Goal: Task Accomplishment & Management: Use online tool/utility

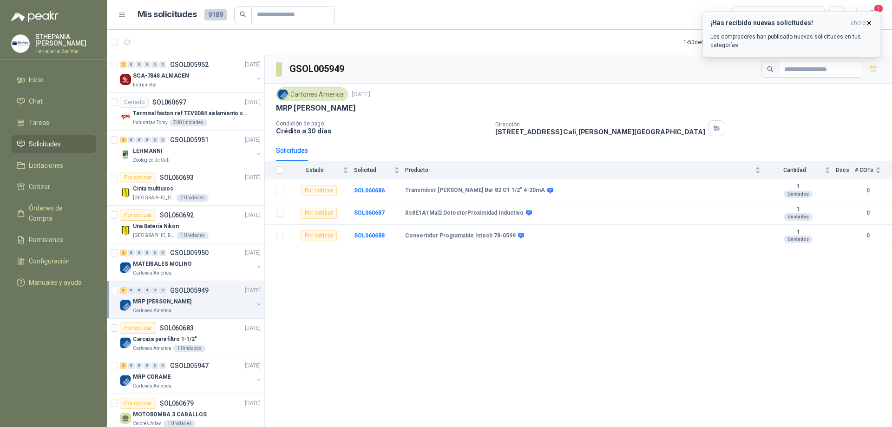
click at [796, 23] on h3 "¡Has recibido nuevas solicitudes!" at bounding box center [778, 23] width 137 height 8
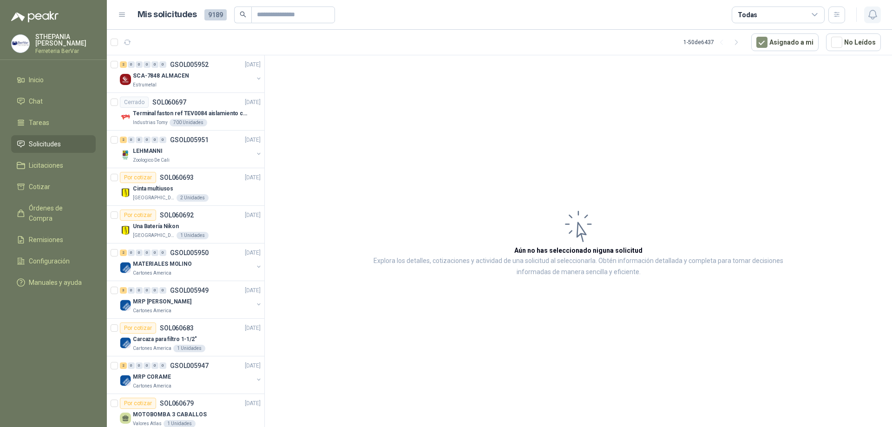
click at [867, 21] on button "button" at bounding box center [872, 15] width 17 height 17
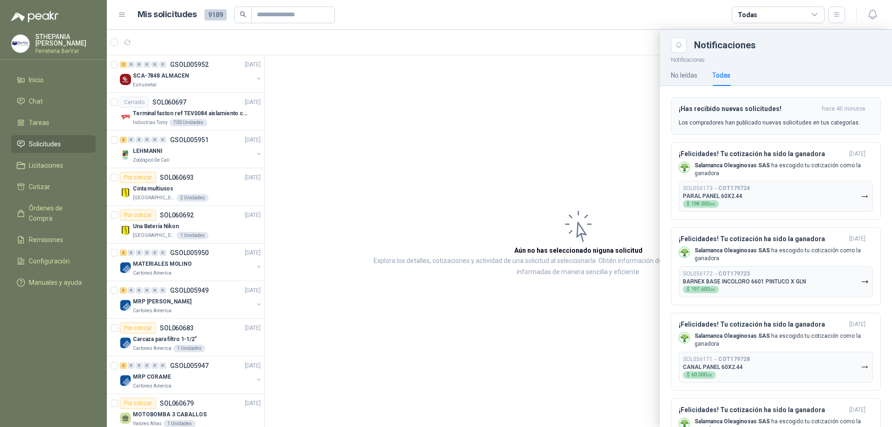
click at [760, 105] on h3 "¡Has recibido nuevas solicitudes!" at bounding box center [747, 109] width 139 height 8
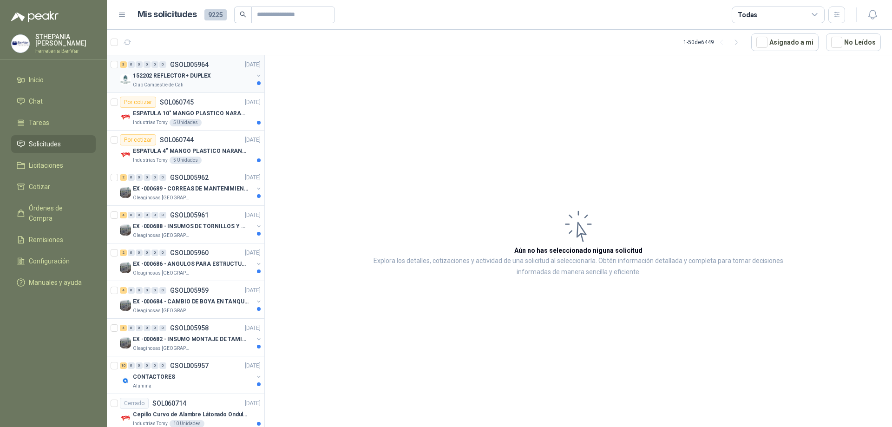
click at [212, 83] on div "Club Campestre de Cali" at bounding box center [193, 84] width 120 height 7
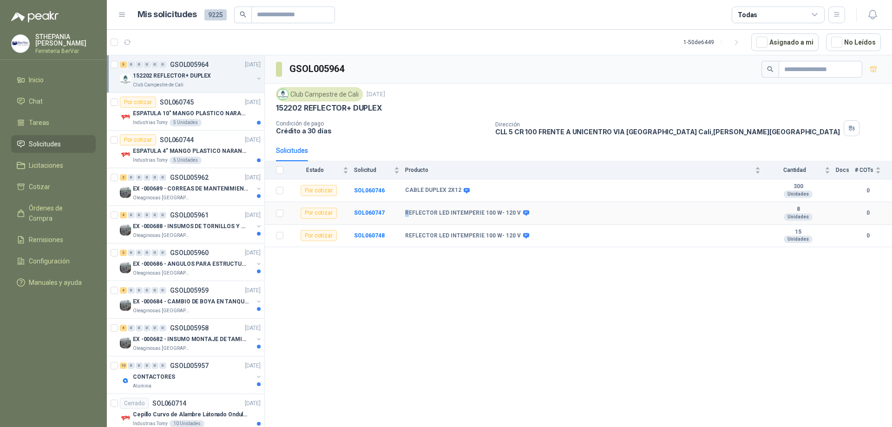
drag, startPoint x: 404, startPoint y: 213, endPoint x: 426, endPoint y: 215, distance: 21.5
drag, startPoint x: 426, startPoint y: 215, endPoint x: 405, endPoint y: 247, distance: 37.6
click at [405, 247] on td "REFLECTOR LED INTEMPERIE 100 W- 120 V" at bounding box center [585, 236] width 361 height 23
drag, startPoint x: 405, startPoint y: 213, endPoint x: 517, endPoint y: 208, distance: 112.0
click at [517, 208] on td "REFLECTOR LED INTEMPERIE 100 W- 120 V" at bounding box center [585, 213] width 361 height 23
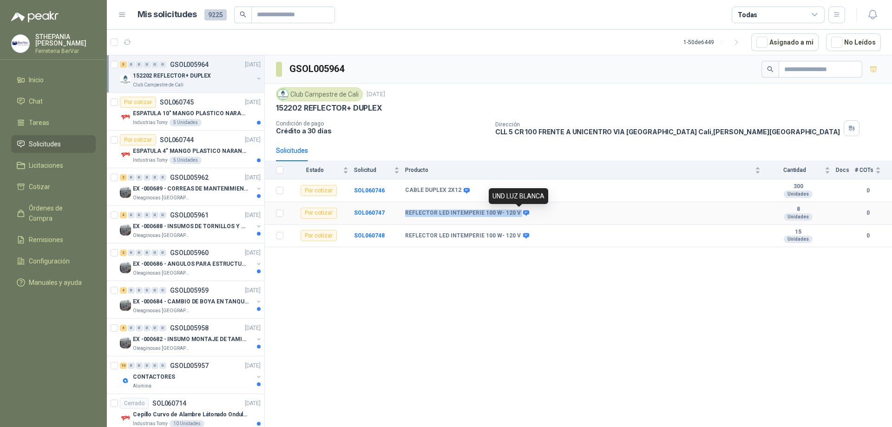
copy div "REFLECTOR LED INTEMPERIE 100 W- 120 V"
click at [870, 74] on button "button" at bounding box center [872, 69] width 15 height 15
click at [205, 112] on p "ESPATULA 10" MANGO PLASTICO NARANJA MARCA TRUPPER" at bounding box center [191, 113] width 116 height 9
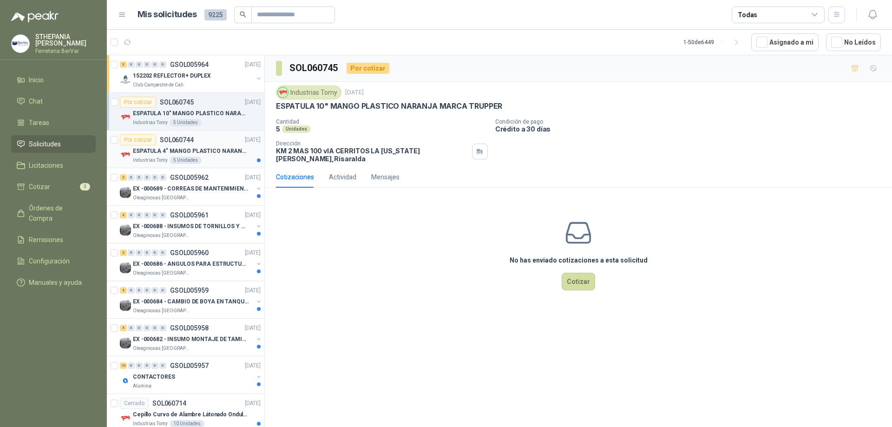
click at [178, 156] on div "ESPATULA 4" MANGO PLASTICO NARANJA MARCA TRUPPER" at bounding box center [197, 150] width 128 height 11
click at [213, 187] on p "EX -000689 - CORREAS DE MANTENIMIENTO" at bounding box center [191, 188] width 116 height 9
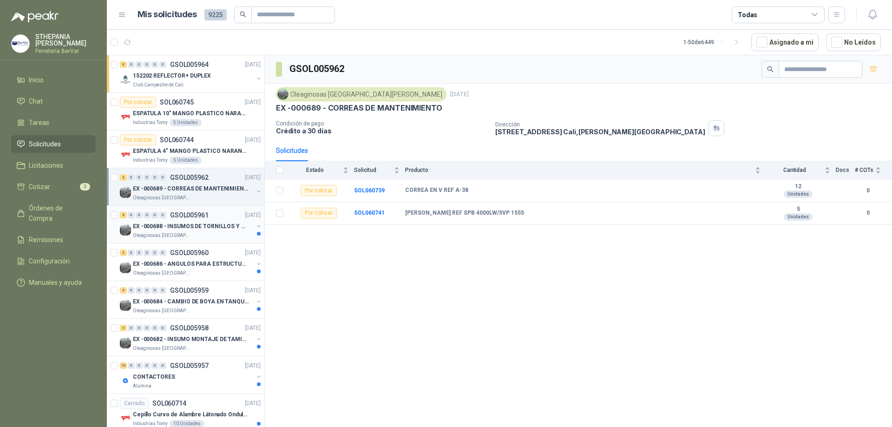
click at [221, 222] on p "EX -000688 - INSUMOS DE TORNILLOS Y TUERCAS" at bounding box center [191, 226] width 116 height 9
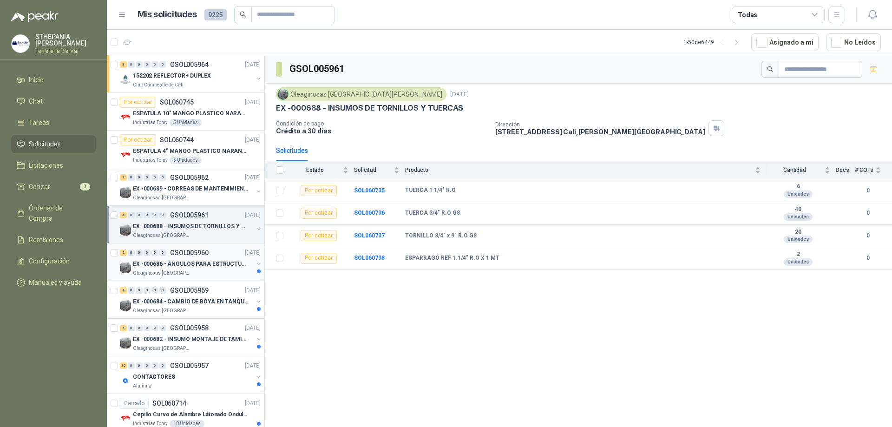
click at [229, 267] on p "EX -000686 - ANGULOS PARA ESTRUCTURAS DE FOSA DE L" at bounding box center [191, 264] width 116 height 9
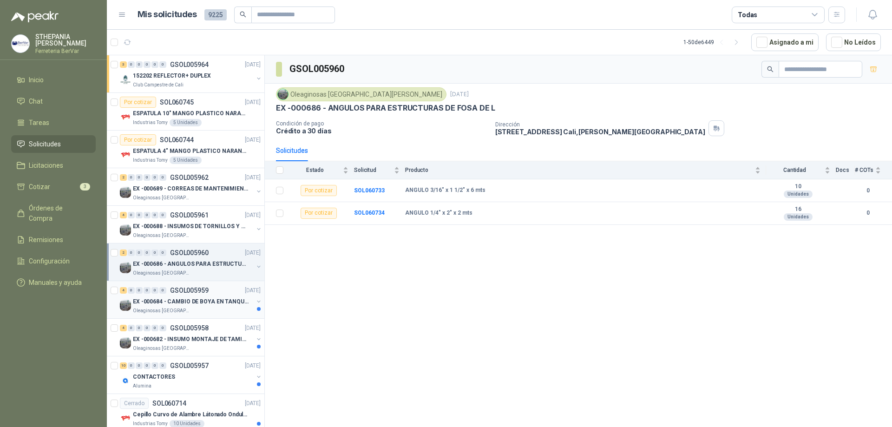
click at [225, 310] on div "Oleaginosas [GEOGRAPHIC_DATA][PERSON_NAME]" at bounding box center [193, 310] width 120 height 7
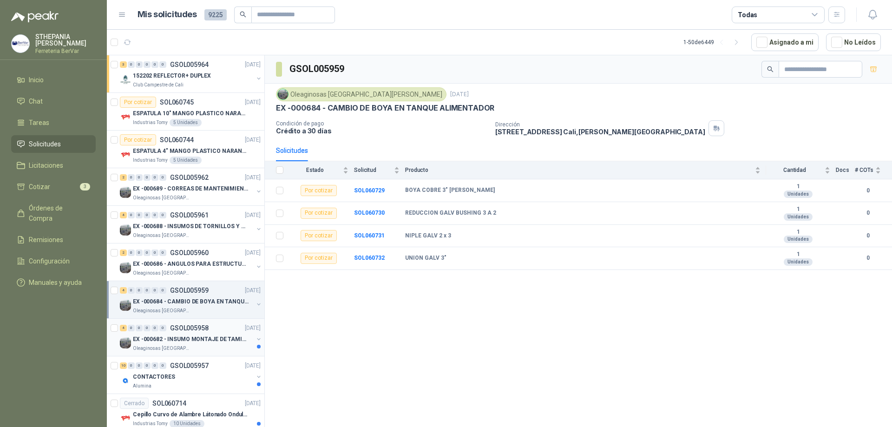
click at [229, 346] on div "Oleaginosas [GEOGRAPHIC_DATA][PERSON_NAME]" at bounding box center [193, 348] width 120 height 7
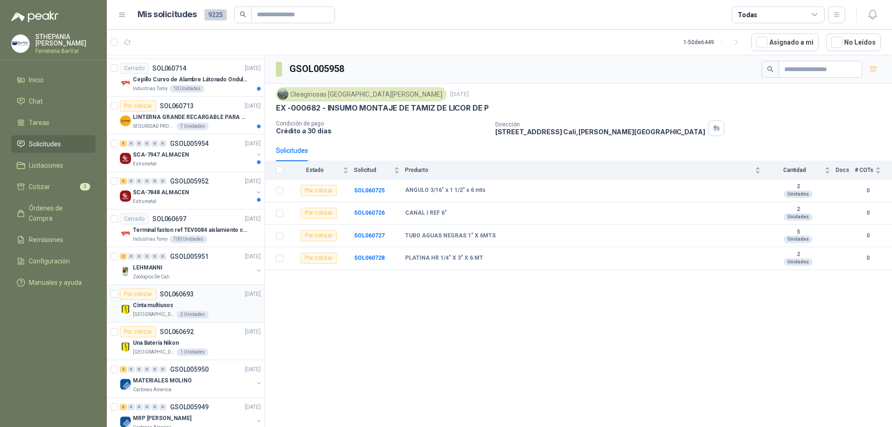
scroll to position [325, 0]
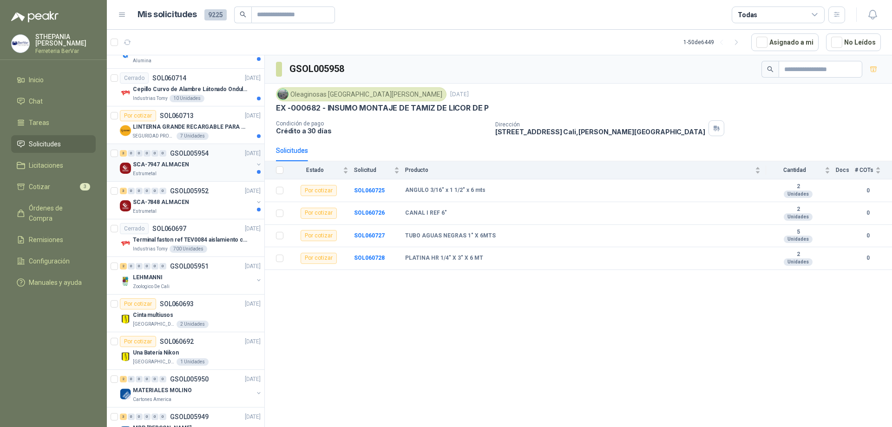
click at [215, 174] on div "Estrumetal" at bounding box center [193, 173] width 120 height 7
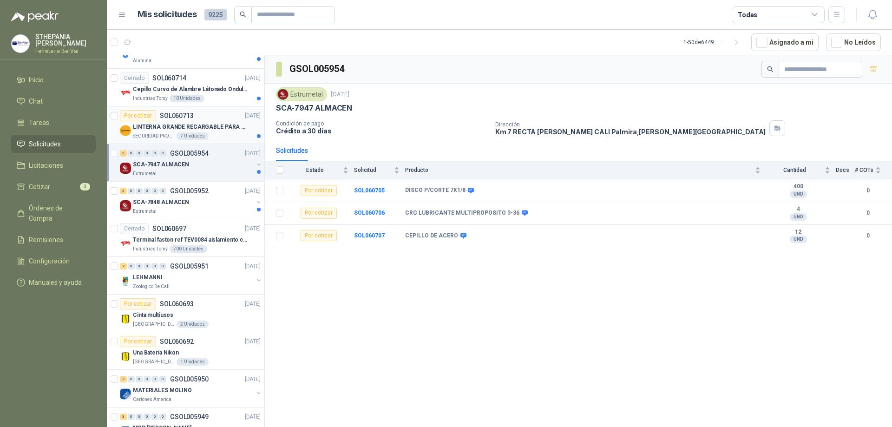
click at [226, 141] on article "Por cotizar SOL060713 [DATE] LINTERNA GRANDE RECARGABLE PARA ESPACIOS ABIERTOS …" at bounding box center [185, 125] width 157 height 38
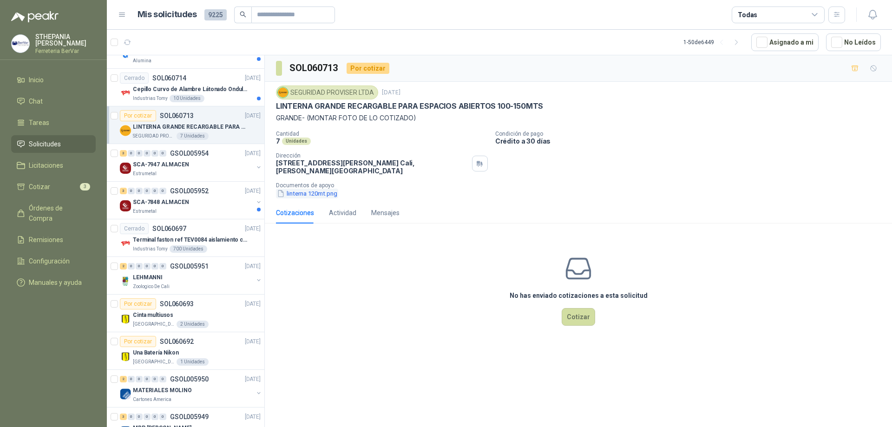
click at [316, 195] on button "linterna 120mt.png" at bounding box center [307, 194] width 62 height 10
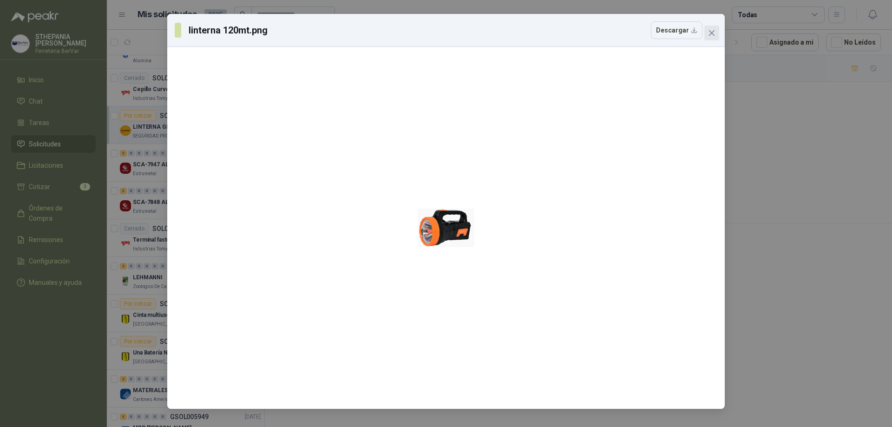
click at [714, 36] on icon "close" at bounding box center [711, 32] width 7 height 7
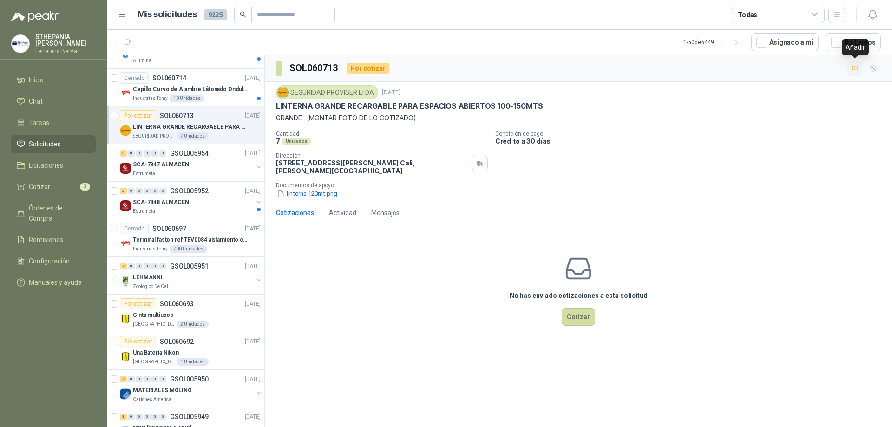
click at [857, 64] on button "button" at bounding box center [854, 68] width 15 height 15
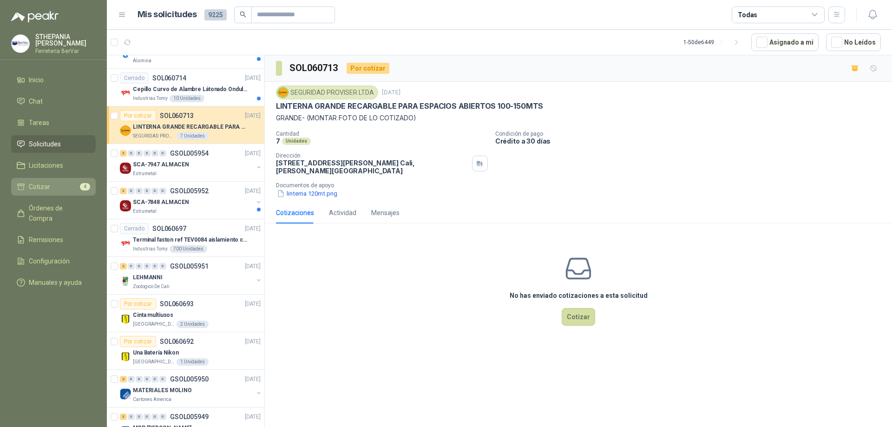
click at [76, 186] on li "Cotizar 4" at bounding box center [53, 187] width 73 height 10
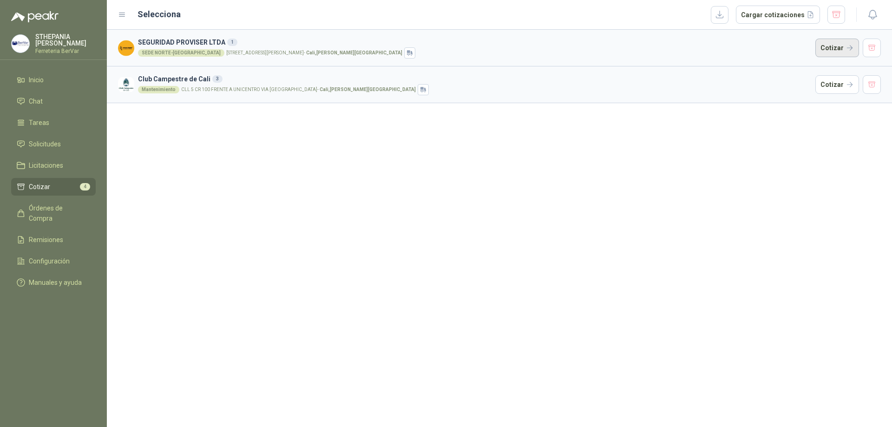
click at [838, 42] on button "Cotizar" at bounding box center [837, 48] width 44 height 19
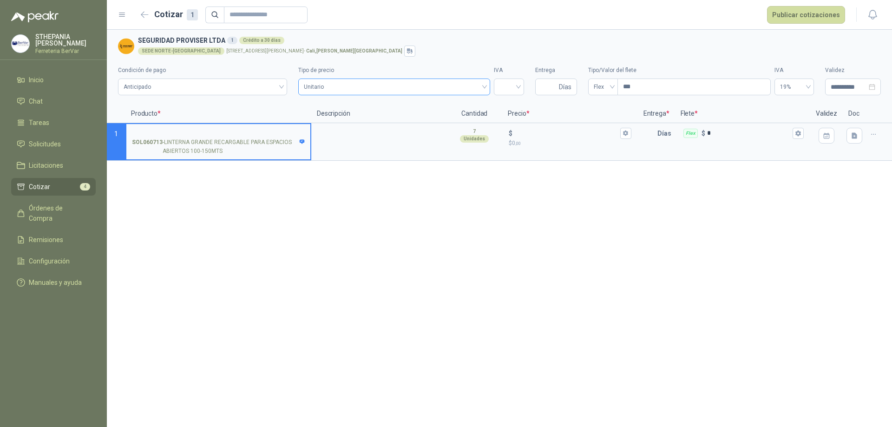
click at [363, 89] on span "Unitario" at bounding box center [394, 87] width 181 height 14
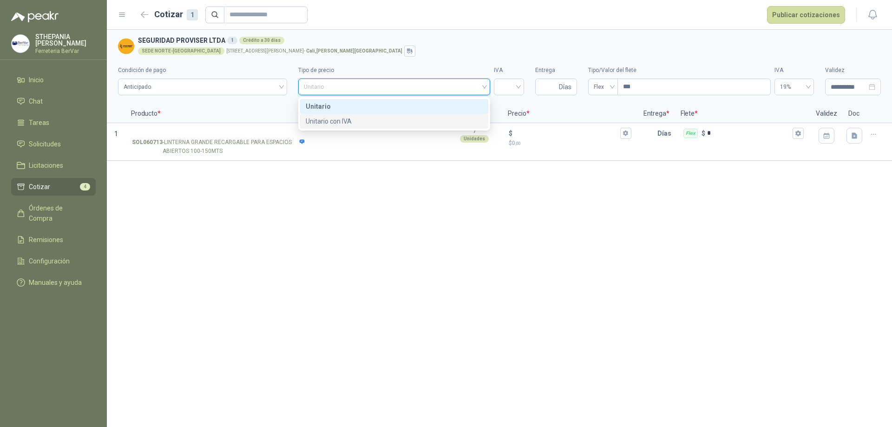
click at [365, 117] on div "Unitario con IVA" at bounding box center [394, 121] width 177 height 10
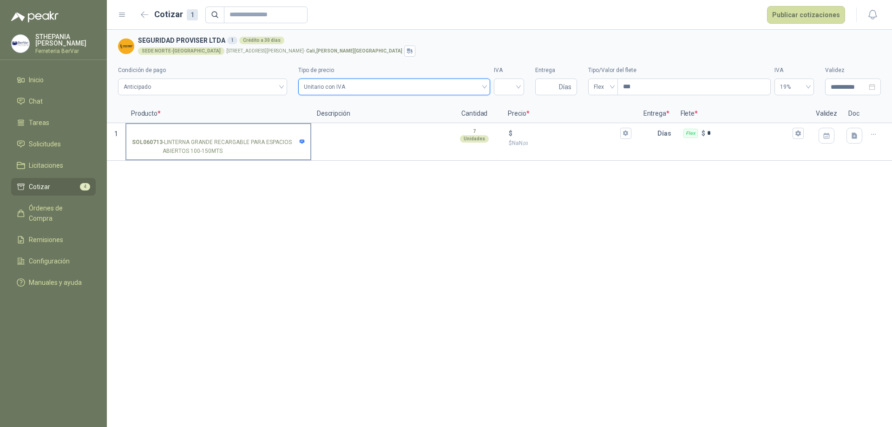
click at [186, 135] on input "SOL060713 - LINTERNA GRANDE RECARGABLE PARA ESPACIOS ABIERTOS 100-150MTS" at bounding box center [218, 133] width 173 height 7
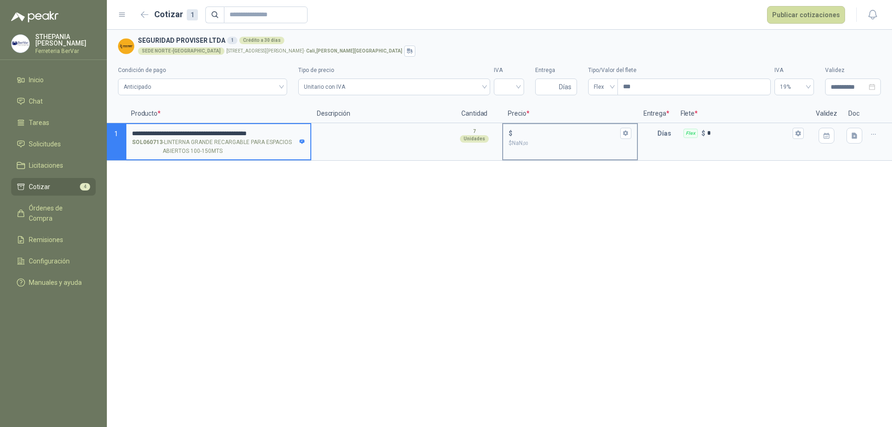
click at [524, 134] on input "$ $ NaN ,00" at bounding box center [566, 133] width 104 height 7
click at [534, 133] on input "$ $ NaN ,00" at bounding box center [566, 133] width 104 height 7
type input "******"
click at [571, 168] on div "**********" at bounding box center [499, 228] width 785 height 397
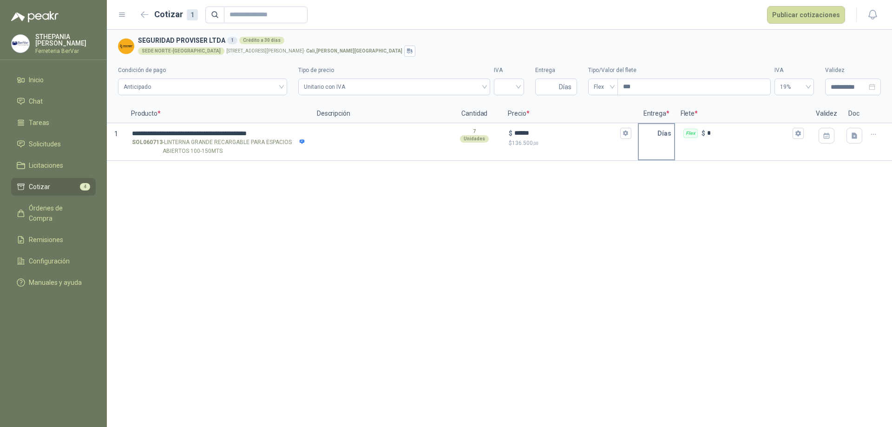
click at [640, 130] on input "text" at bounding box center [647, 133] width 19 height 19
type input "*"
click at [662, 194] on div "**********" at bounding box center [499, 228] width 785 height 397
click at [506, 91] on input "search" at bounding box center [508, 86] width 19 height 14
click at [508, 105] on div "19%" at bounding box center [508, 106] width 15 height 10
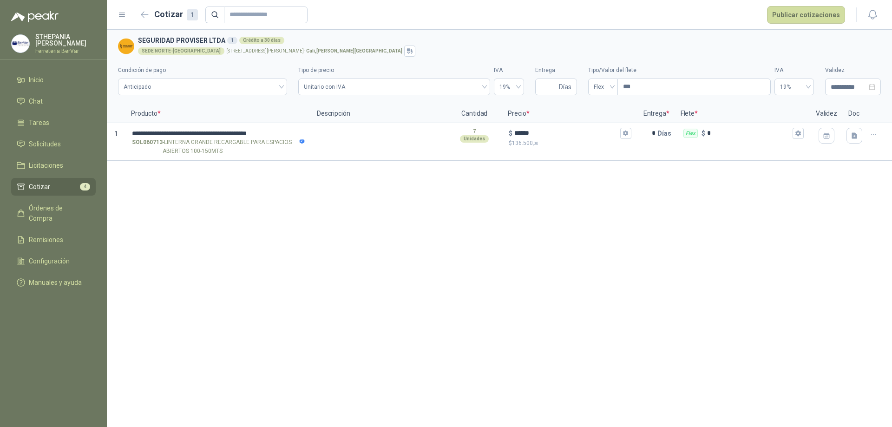
click at [543, 195] on div "**********" at bounding box center [499, 228] width 785 height 397
click at [820, 138] on button "button" at bounding box center [826, 136] width 16 height 16
click at [851, 142] on button "button" at bounding box center [854, 136] width 16 height 16
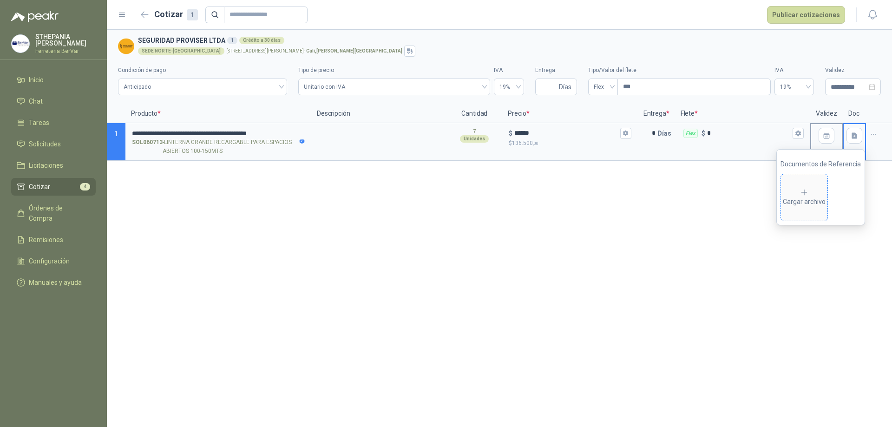
drag, startPoint x: 804, startPoint y: 197, endPoint x: 809, endPoint y: 201, distance: 6.7
click at [809, 201] on div "Cargar archivo" at bounding box center [803, 197] width 43 height 19
click at [797, 198] on div "Cargar archivo" at bounding box center [803, 197] width 43 height 19
click at [787, 196] on div "Cargar archivo" at bounding box center [803, 197] width 43 height 19
click at [853, 132] on icon "button" at bounding box center [854, 136] width 8 height 8
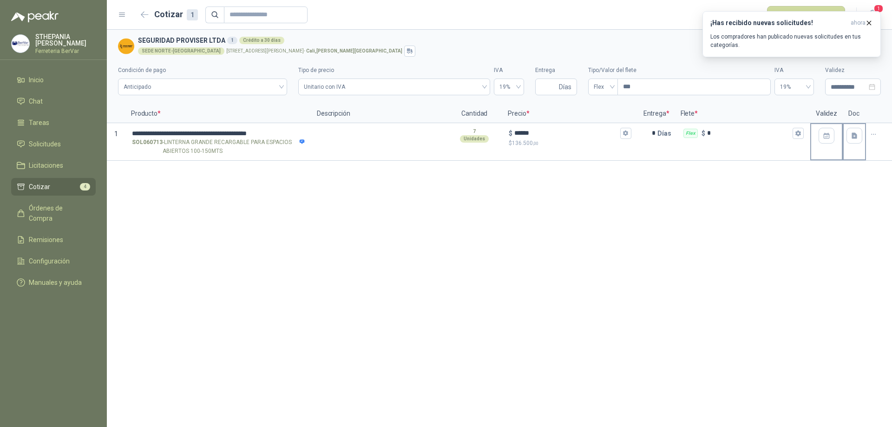
click at [850, 145] on div at bounding box center [853, 135] width 21 height 23
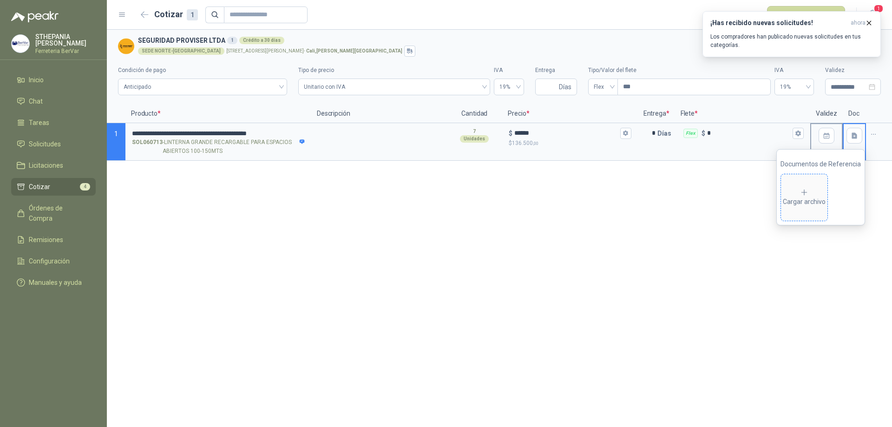
click at [792, 201] on div "Cargar archivo" at bounding box center [803, 197] width 43 height 19
click at [807, 210] on span "Cargar archivo" at bounding box center [804, 197] width 46 height 46
click at [813, 187] on span "Cargar archivo" at bounding box center [804, 197] width 46 height 46
click at [799, 185] on span "Cargar archivo" at bounding box center [804, 197] width 46 height 46
click at [806, 185] on span "Cargar archivo" at bounding box center [804, 197] width 46 height 46
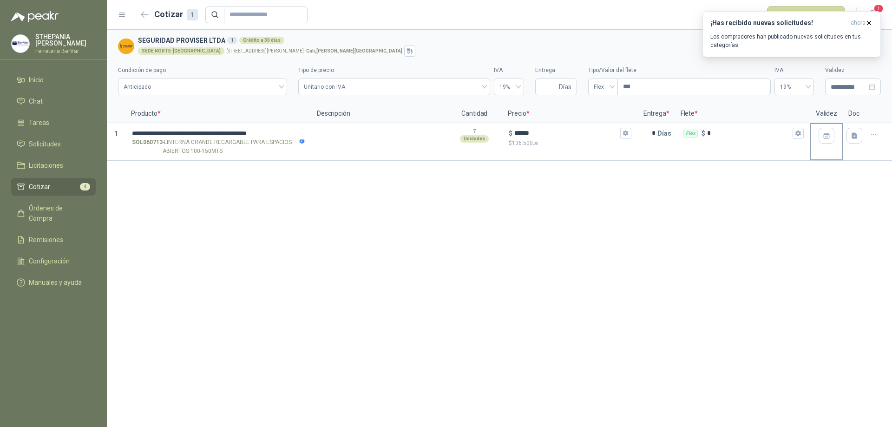
drag, startPoint x: 793, startPoint y: 196, endPoint x: 848, endPoint y: 264, distance: 87.8
click at [848, 264] on div "**********" at bounding box center [499, 228] width 785 height 397
click at [857, 136] on icon "button" at bounding box center [854, 136] width 8 height 8
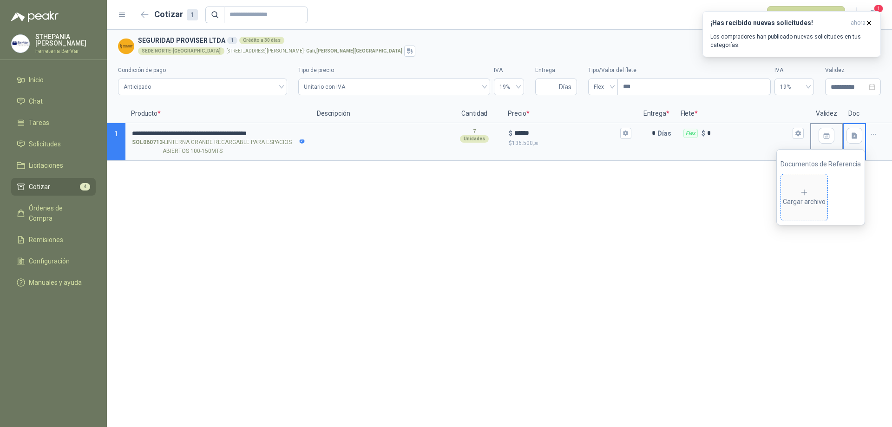
click at [793, 196] on div "Cargar archivo" at bounding box center [803, 197] width 43 height 19
drag, startPoint x: 778, startPoint y: 187, endPoint x: 816, endPoint y: 195, distance: 38.9
drag, startPoint x: 816, startPoint y: 195, endPoint x: 475, endPoint y: 206, distance: 341.9
click at [459, 227] on div "**********" at bounding box center [499, 228] width 785 height 397
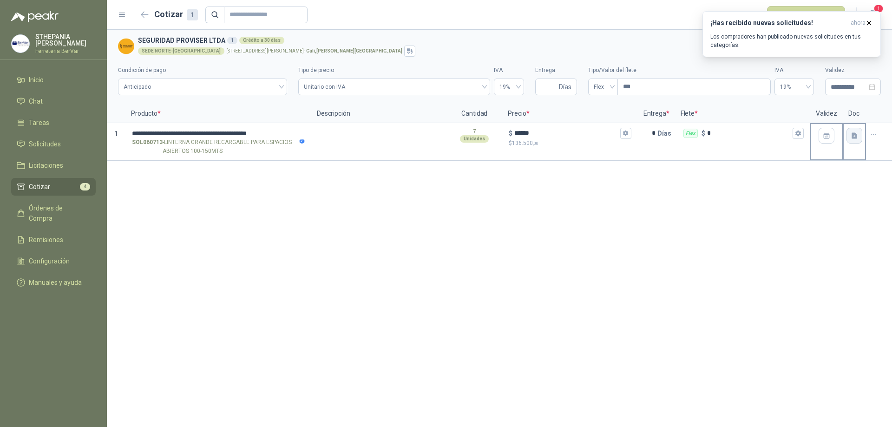
click at [854, 138] on icon "button" at bounding box center [854, 135] width 6 height 6
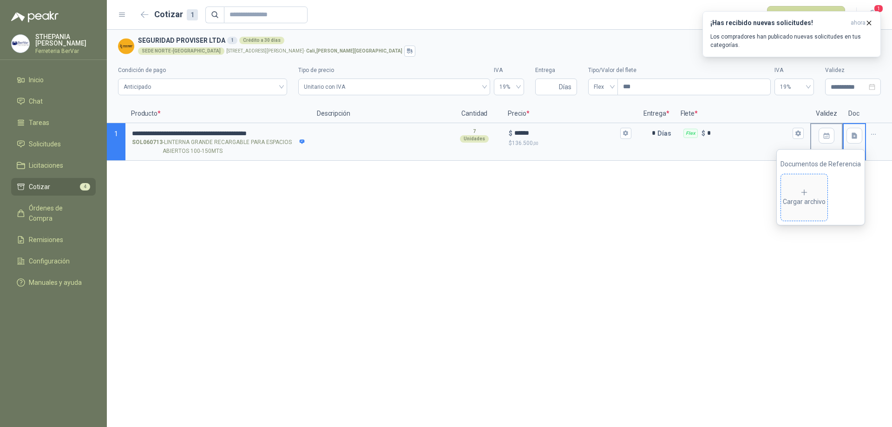
click at [791, 201] on div "Cargar archivo" at bounding box center [803, 197] width 43 height 19
click at [794, 183] on span "Cargar archivo" at bounding box center [804, 197] width 46 height 46
click at [799, 183] on span "Cargar archivo" at bounding box center [804, 197] width 46 height 46
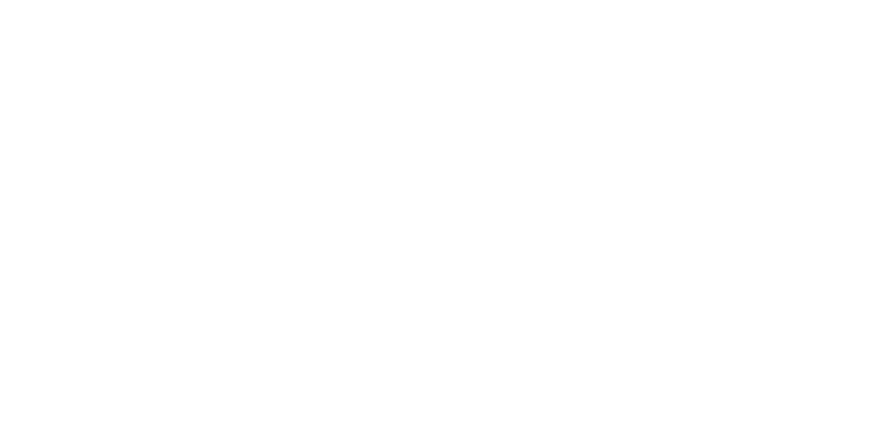
click at [805, 0] on html at bounding box center [446, 0] width 892 height 0
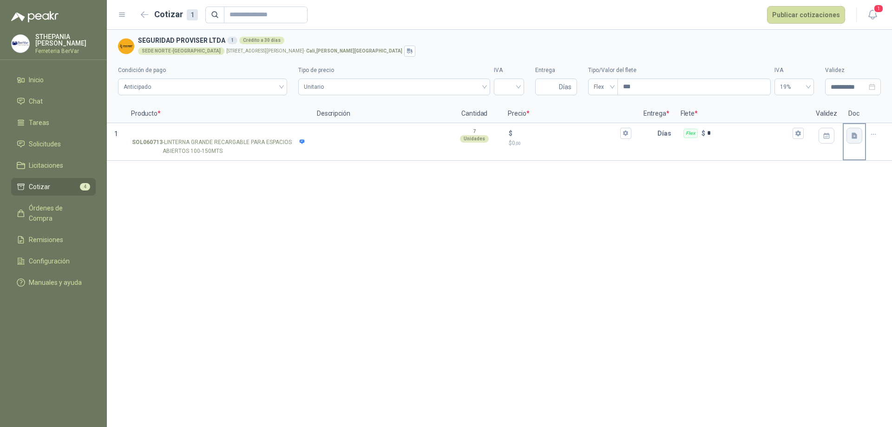
click at [847, 137] on button "button" at bounding box center [854, 136] width 16 height 16
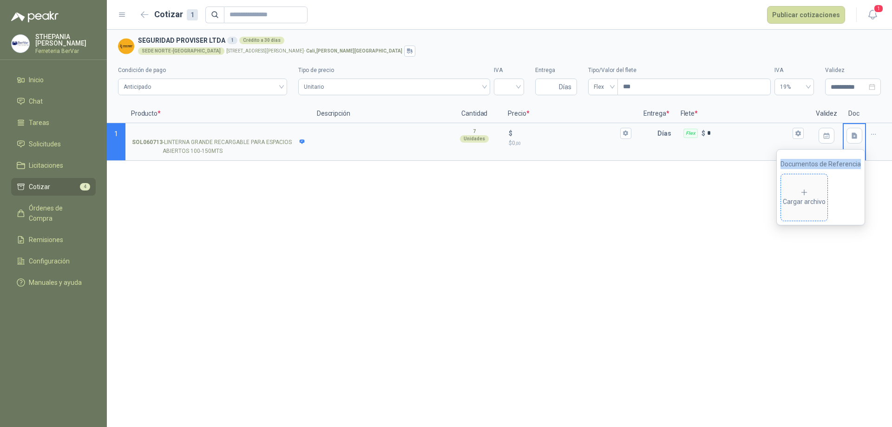
click at [807, 193] on icon at bounding box center [804, 192] width 8 height 8
click at [854, 140] on button "button" at bounding box center [854, 136] width 16 height 16
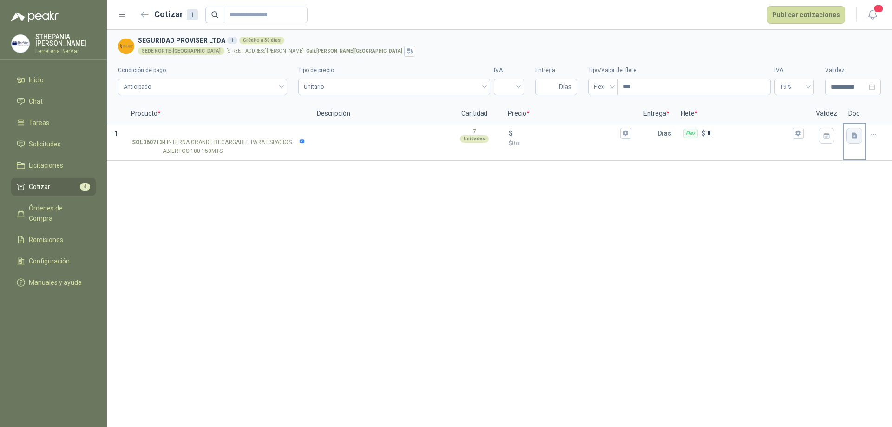
click at [853, 135] on icon "button" at bounding box center [854, 135] width 6 height 6
click at [873, 137] on icon "button" at bounding box center [873, 134] width 8 height 8
click at [856, 134] on button "button" at bounding box center [854, 136] width 16 height 16
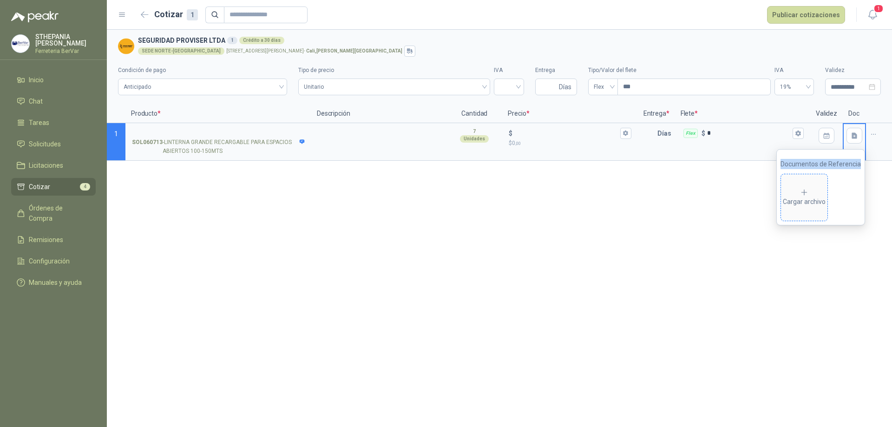
click at [817, 192] on div "Cargar archivo" at bounding box center [803, 197] width 43 height 19
drag, startPoint x: 817, startPoint y: 192, endPoint x: 371, endPoint y: 55, distance: 467.2
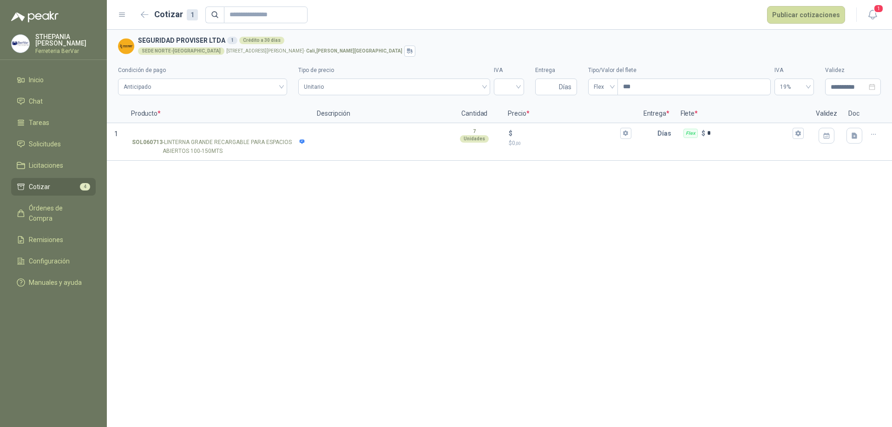
drag, startPoint x: 371, startPoint y: 55, endPoint x: 859, endPoint y: 190, distance: 506.2
click at [888, 249] on div "**********" at bounding box center [499, 228] width 785 height 397
click at [877, 130] on icon "button" at bounding box center [873, 134] width 8 height 8
click at [850, 136] on button "button" at bounding box center [854, 136] width 16 height 16
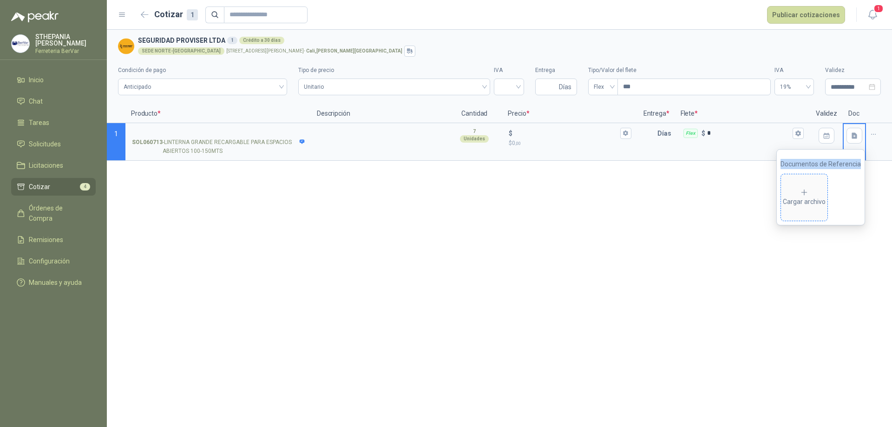
click at [818, 182] on span "Cargar archivo" at bounding box center [804, 197] width 46 height 46
click at [790, 192] on div "Cargar archivo" at bounding box center [803, 197] width 43 height 19
click at [602, 231] on div "**********" at bounding box center [499, 228] width 785 height 397
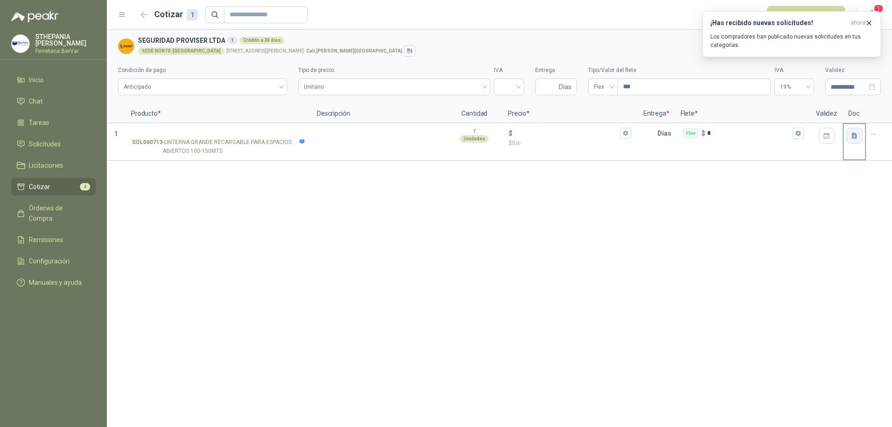
click at [847, 132] on button "button" at bounding box center [854, 136] width 16 height 16
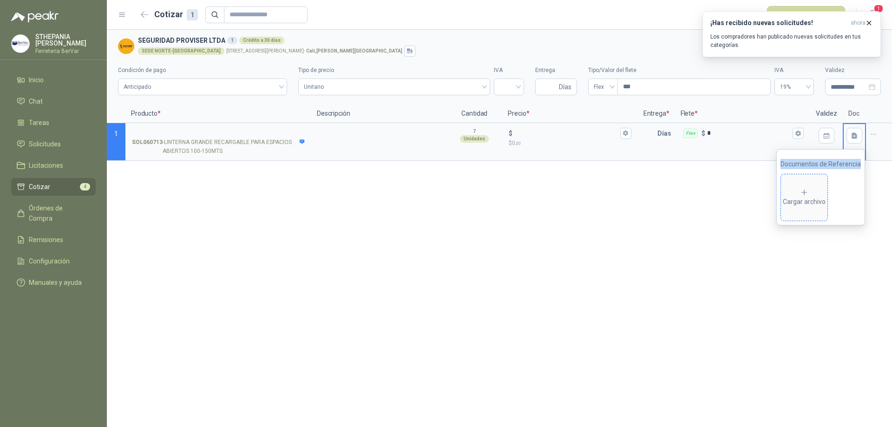
click at [800, 189] on div "Cargar archivo" at bounding box center [803, 197] width 43 height 19
click at [807, 184] on span "Cargar archivo" at bounding box center [804, 197] width 46 height 46
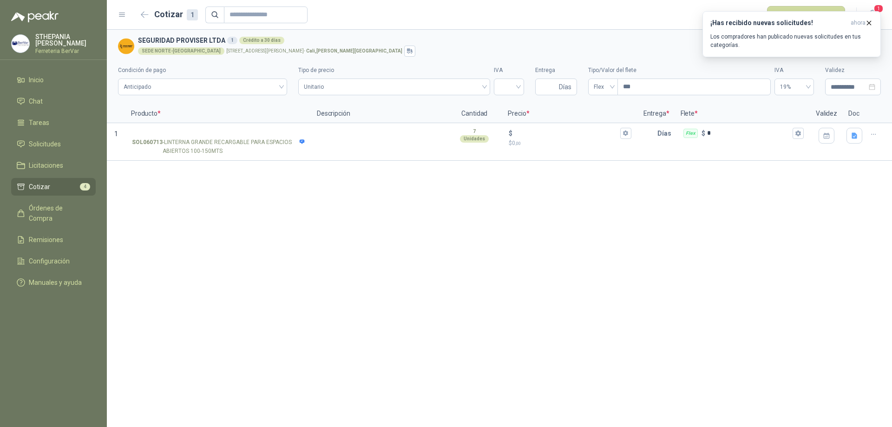
click at [634, 242] on div "**********" at bounding box center [499, 228] width 785 height 397
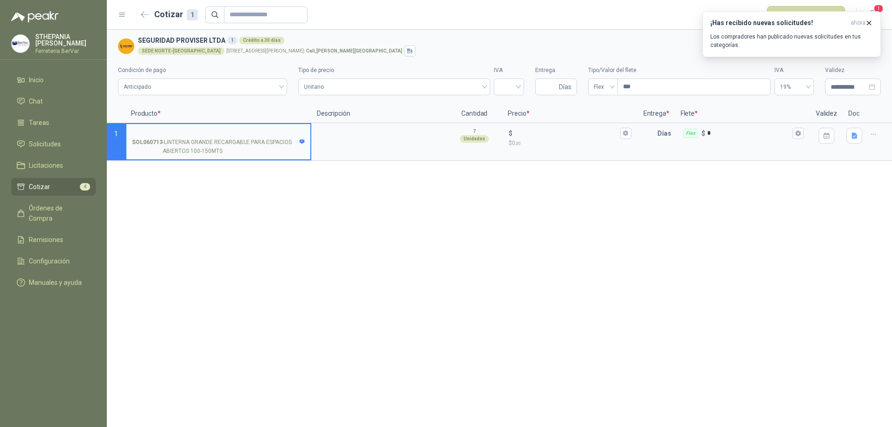
click at [246, 130] on input "SOL060713 - LINTERNA GRANDE RECARGABLE PARA ESPACIOS ABIERTOS 100-150MTS" at bounding box center [218, 133] width 173 height 7
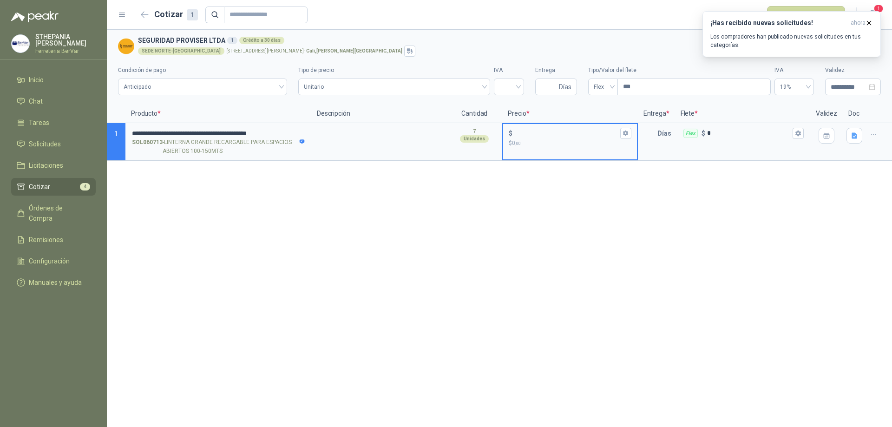
click at [528, 133] on input "$ $ 0 ,00" at bounding box center [566, 133] width 104 height 7
type input "******"
click at [647, 132] on input "text" at bounding box center [647, 133] width 19 height 19
type input "*"
click at [611, 339] on div "**********" at bounding box center [499, 228] width 785 height 397
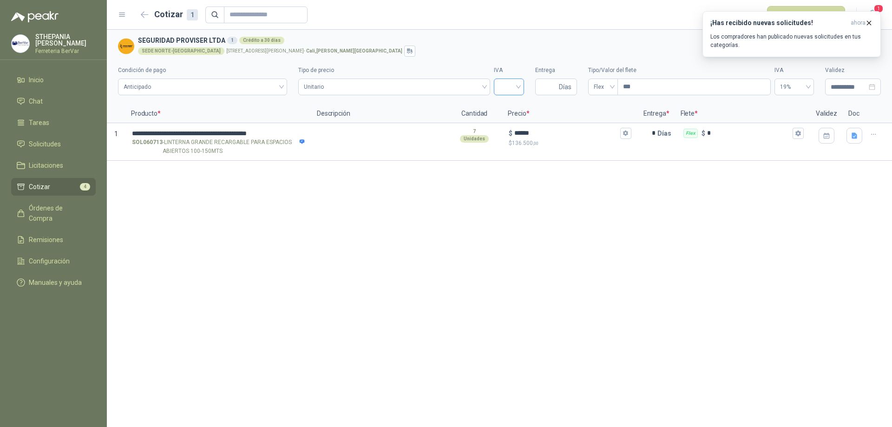
click at [517, 89] on input "search" at bounding box center [508, 86] width 19 height 14
click at [500, 107] on div "19%" at bounding box center [508, 106] width 26 height 15
click at [450, 87] on span "Unitario" at bounding box center [394, 87] width 181 height 14
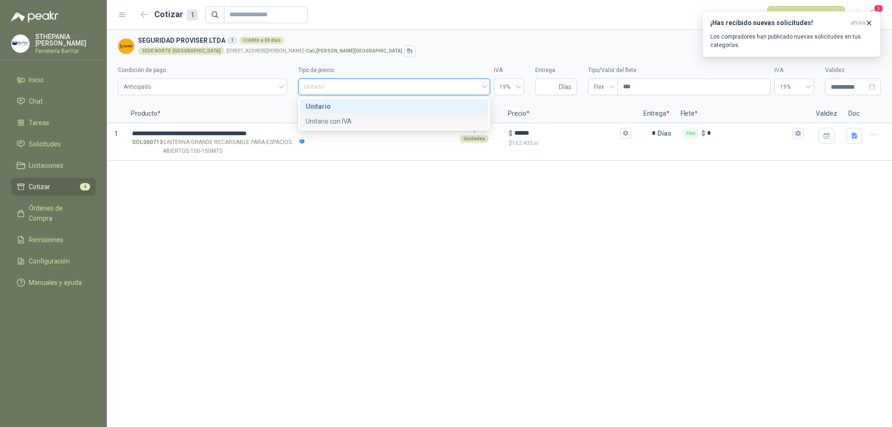
click at [443, 117] on div "Unitario con IVA" at bounding box center [394, 121] width 177 height 10
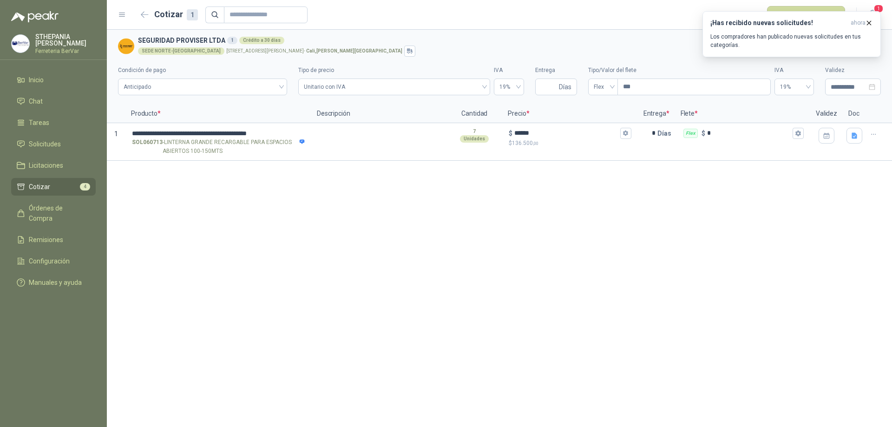
click at [588, 197] on div "**********" at bounding box center [499, 228] width 785 height 397
click at [867, 24] on icon "button" at bounding box center [869, 23] width 8 height 8
click at [820, 13] on button "Publicar cotizaciones" at bounding box center [806, 15] width 78 height 18
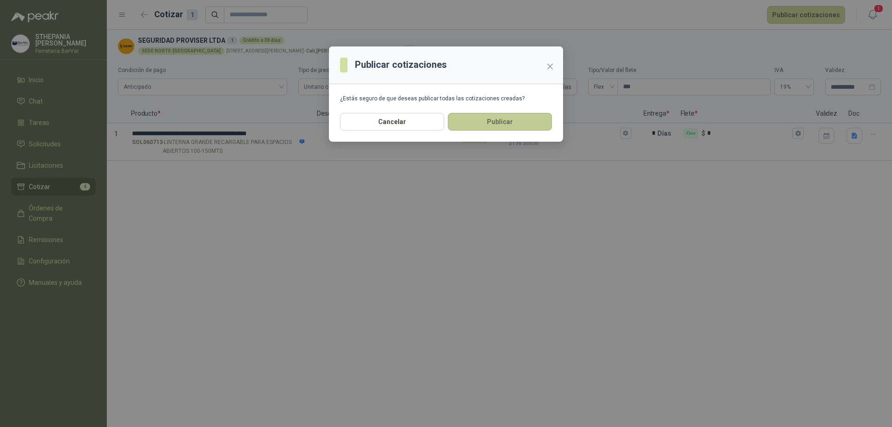
click at [521, 123] on button "Publicar" at bounding box center [500, 122] width 104 height 18
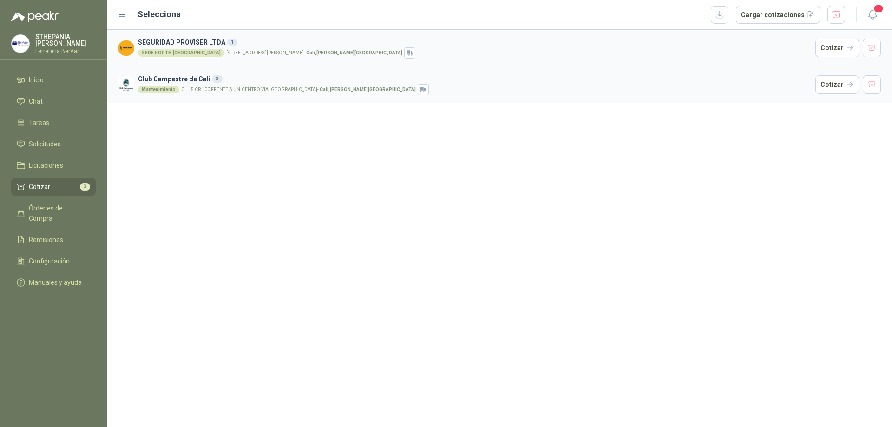
click at [823, 149] on div "SEGURIDAD PROVISER LTDA 1 SEDE NORTE-CALI CALLE 24 NORTE No. 5B 05, BARRIO SAN …" at bounding box center [499, 228] width 785 height 397
click at [834, 85] on button "Cotizar" at bounding box center [837, 84] width 44 height 19
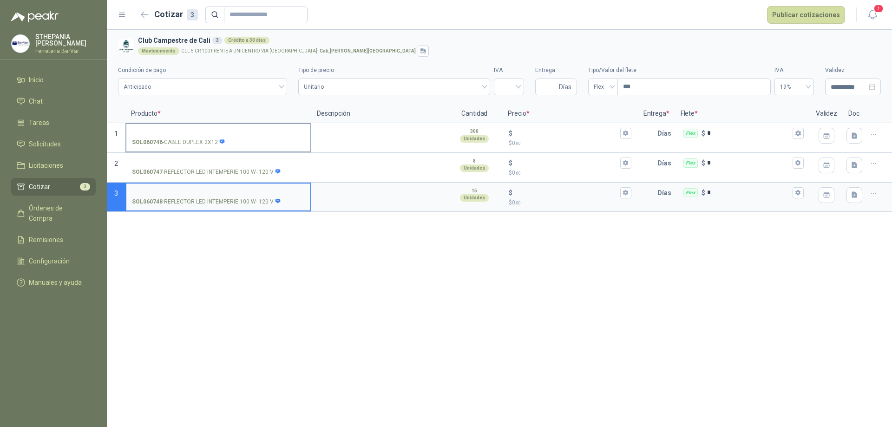
click at [250, 125] on label "SOL060746 - CABLE DUPLEX 2X12" at bounding box center [218, 137] width 184 height 26
click at [250, 130] on input "SOL060746 - CABLE DUPLEX 2X12" at bounding box center [218, 133] width 173 height 7
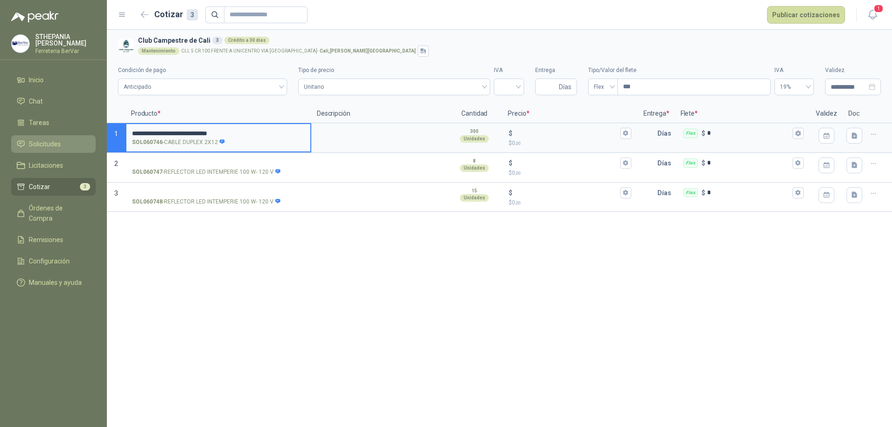
click at [69, 142] on li "Solicitudes" at bounding box center [53, 144] width 73 height 10
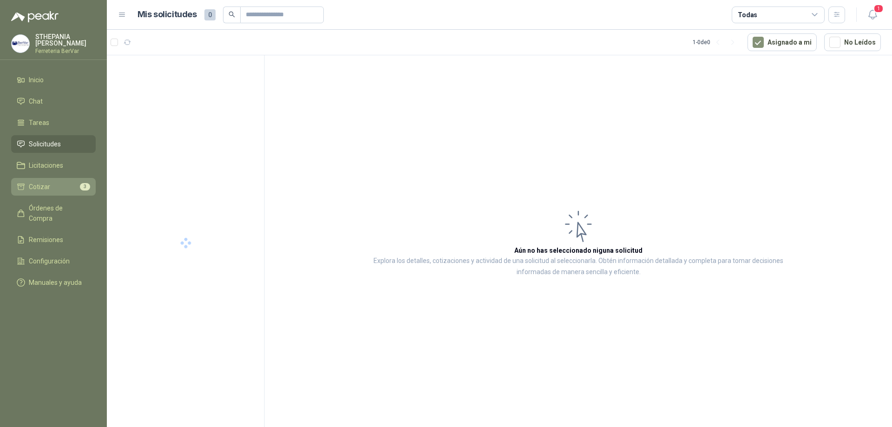
click at [72, 183] on li "Cotizar 3" at bounding box center [53, 187] width 73 height 10
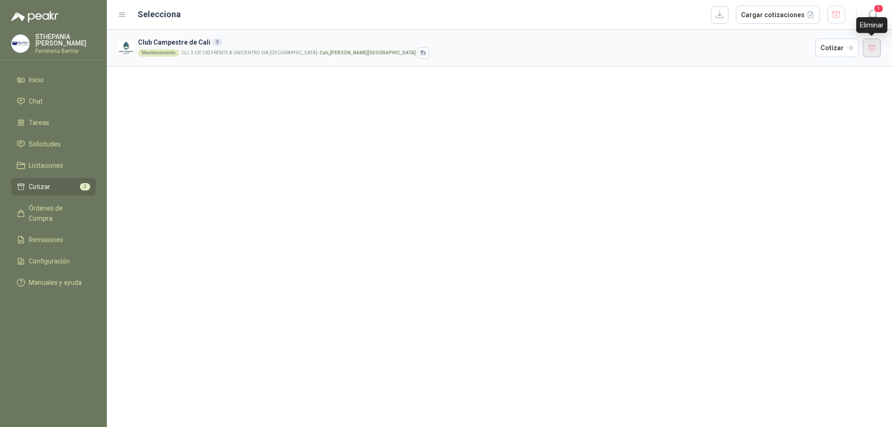
click at [867, 45] on button "button" at bounding box center [871, 48] width 19 height 19
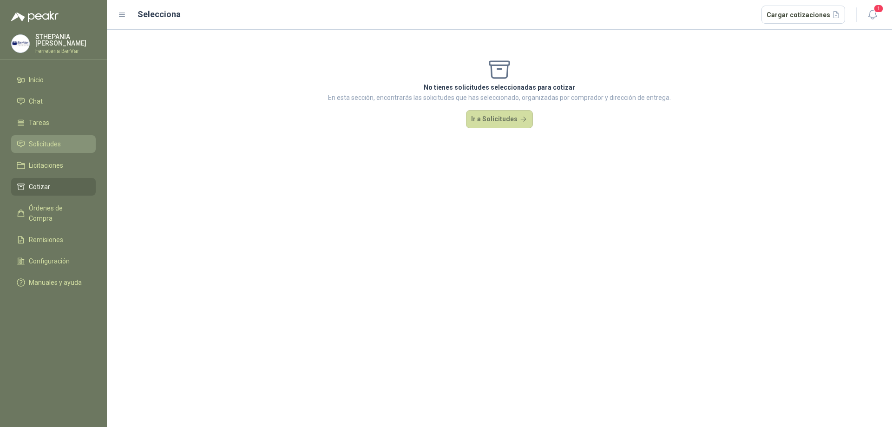
click at [46, 139] on span "Solicitudes" at bounding box center [45, 144] width 32 height 10
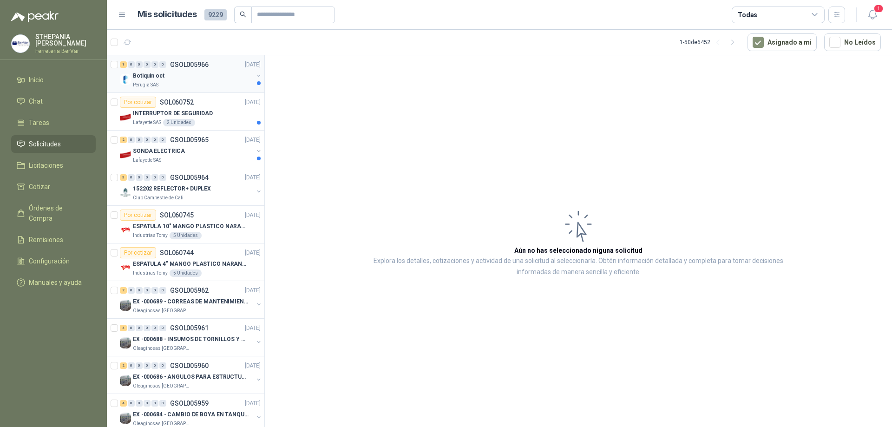
click at [226, 82] on div "Perugia SAS" at bounding box center [193, 84] width 120 height 7
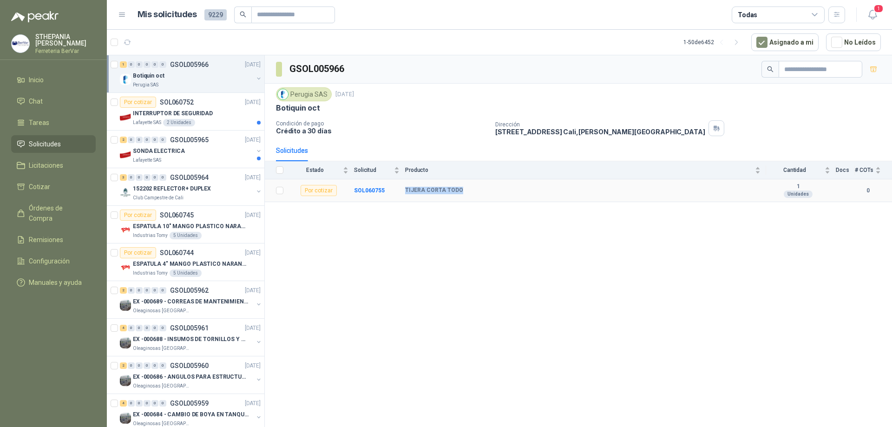
drag, startPoint x: 403, startPoint y: 191, endPoint x: 476, endPoint y: 189, distance: 72.9
click at [476, 189] on tr "Por cotizar SOL060755 TIJERA CORTA TODO 1 Unidades 0" at bounding box center [578, 190] width 627 height 23
copy tr "TIJERA CORTA TODO"
click at [547, 243] on div "GSOL005966 Perugia SAS 14 oct, 2025 Botiquin oct Condición de pago Crédito a 30…" at bounding box center [578, 242] width 627 height 375
click at [460, 299] on div "GSOL005966 Perugia SAS 14 oct, 2025 Botiquin oct Condición de pago Crédito a 30…" at bounding box center [578, 242] width 627 height 375
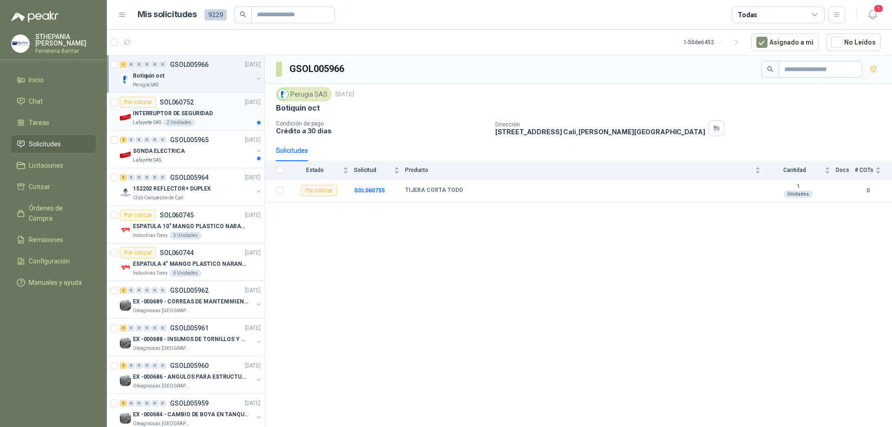
click at [223, 113] on div "INTERRUPTOR DE SEGURIDAD" at bounding box center [197, 113] width 128 height 11
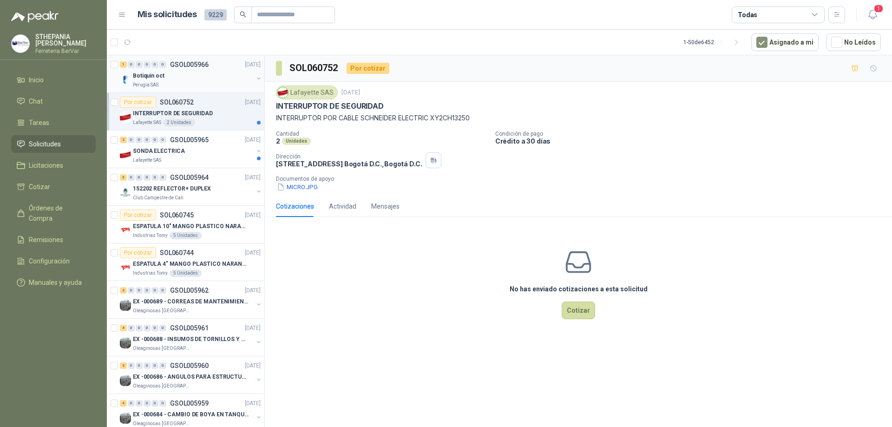
click at [231, 84] on div "Perugia SAS" at bounding box center [193, 84] width 120 height 7
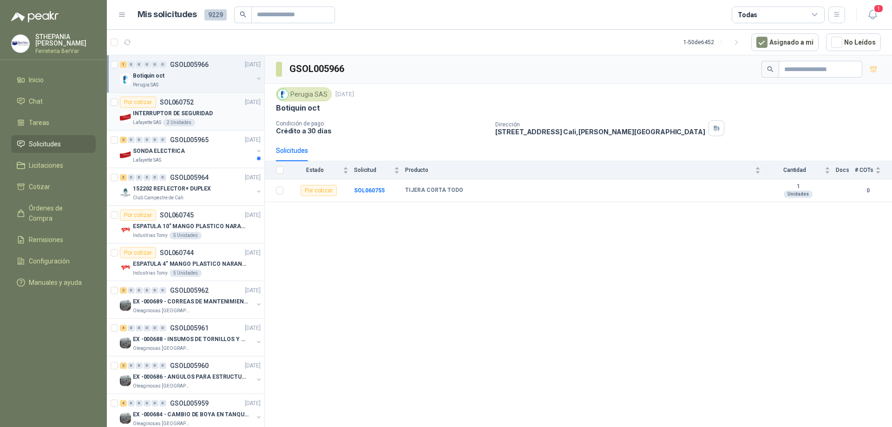
click at [221, 113] on div "INTERRUPTOR DE SEGURIDAD" at bounding box center [197, 113] width 128 height 11
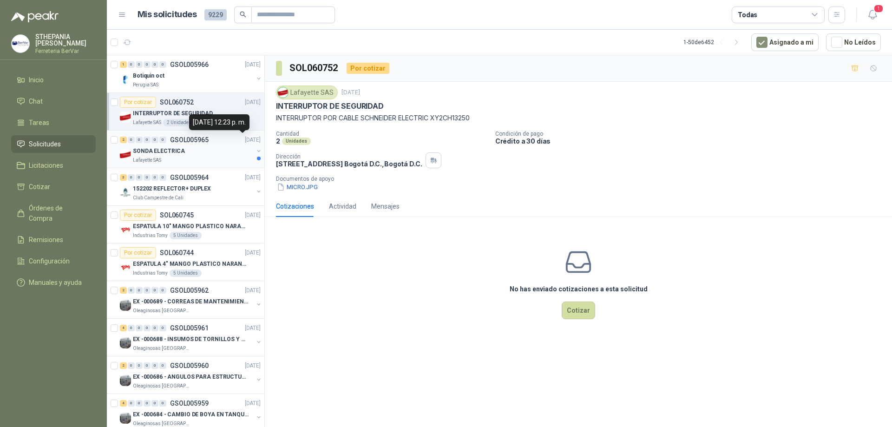
click at [245, 141] on p "[DATE]" at bounding box center [253, 140] width 16 height 9
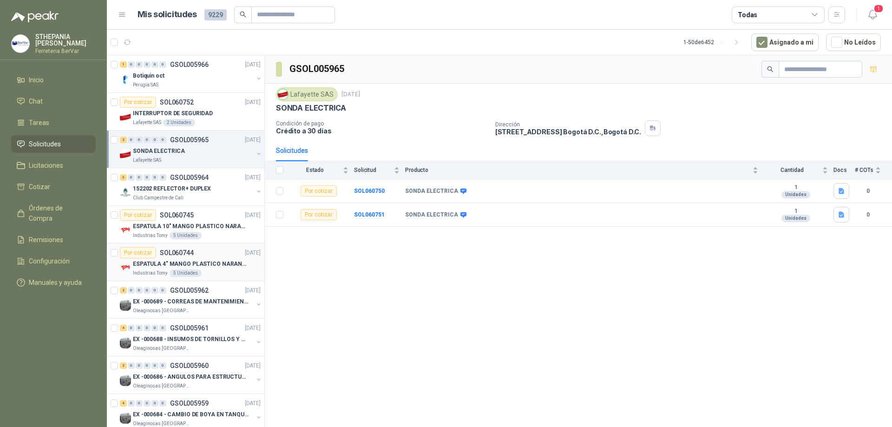
click at [227, 254] on div "Por cotizar SOL060744 14/10/25" at bounding box center [190, 252] width 141 height 11
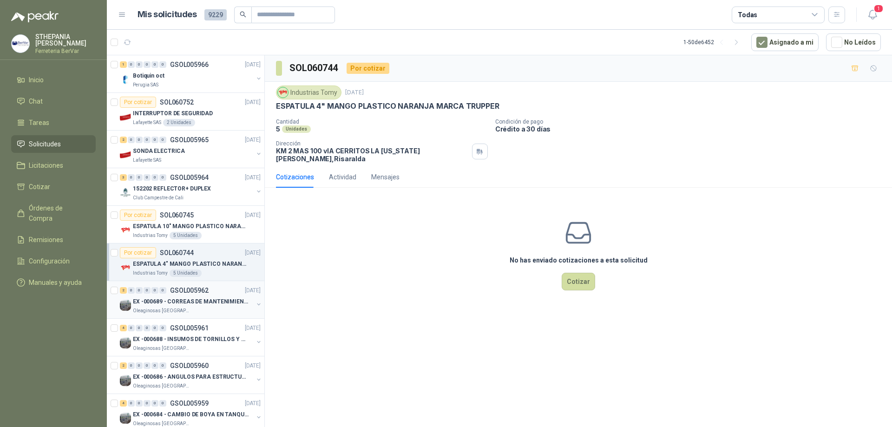
click at [204, 293] on p "GSOL005962" at bounding box center [189, 290] width 39 height 7
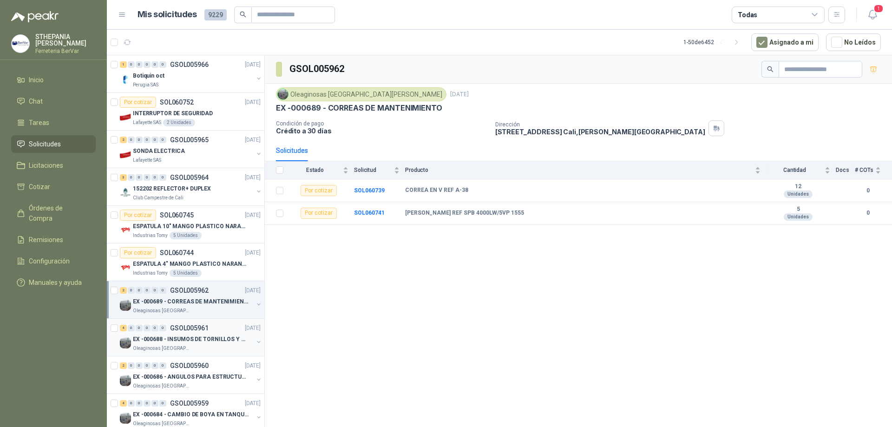
click at [215, 330] on div "4 0 0 0 0 0 GSOL005961 14/10/25" at bounding box center [191, 327] width 143 height 11
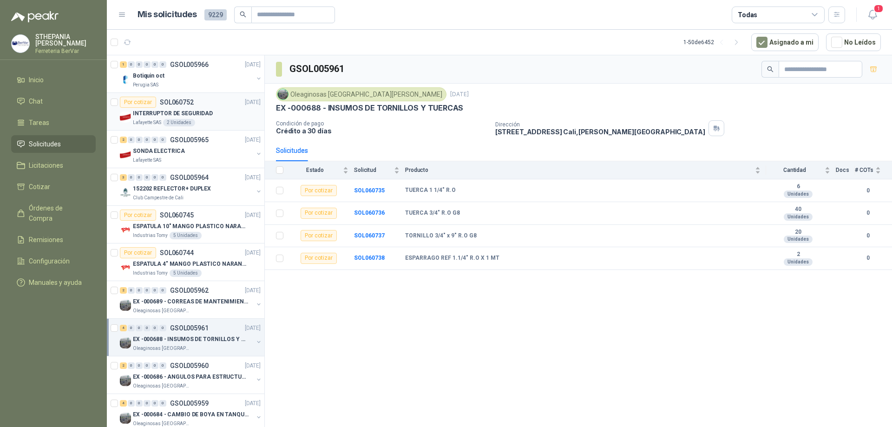
click at [199, 103] on div "Por cotizar SOL060752 14/10/25" at bounding box center [190, 102] width 141 height 11
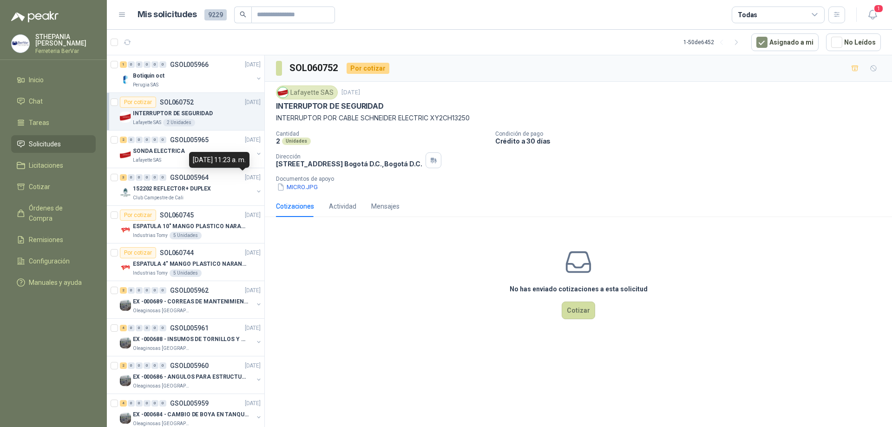
click at [222, 156] on div "14 de octubre de 2025, 11:23 a. m." at bounding box center [219, 160] width 60 height 16
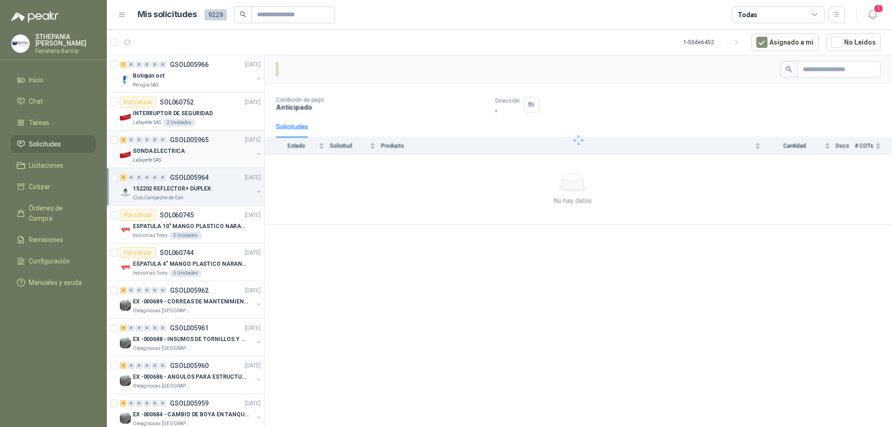
click at [231, 147] on div "SONDA ELECTRICA" at bounding box center [193, 150] width 120 height 11
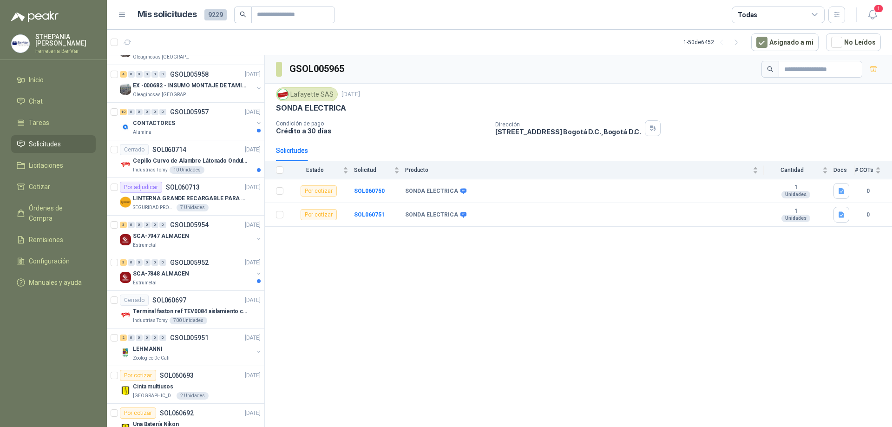
scroll to position [371, 0]
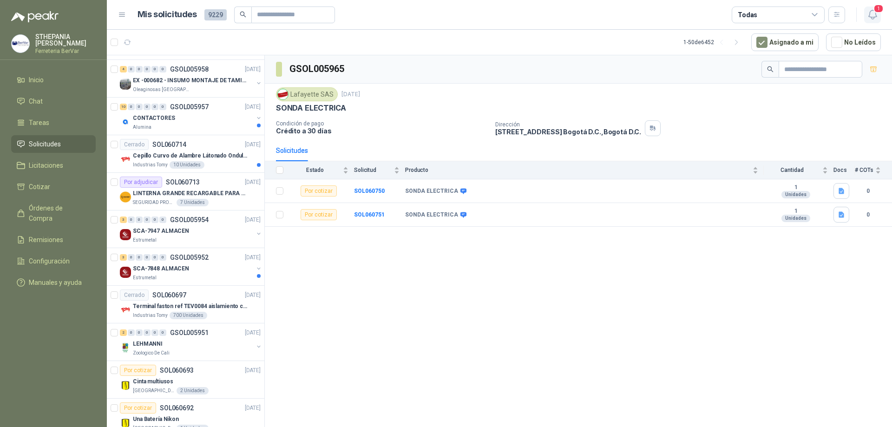
click at [871, 16] on icon "button" at bounding box center [872, 15] width 12 height 12
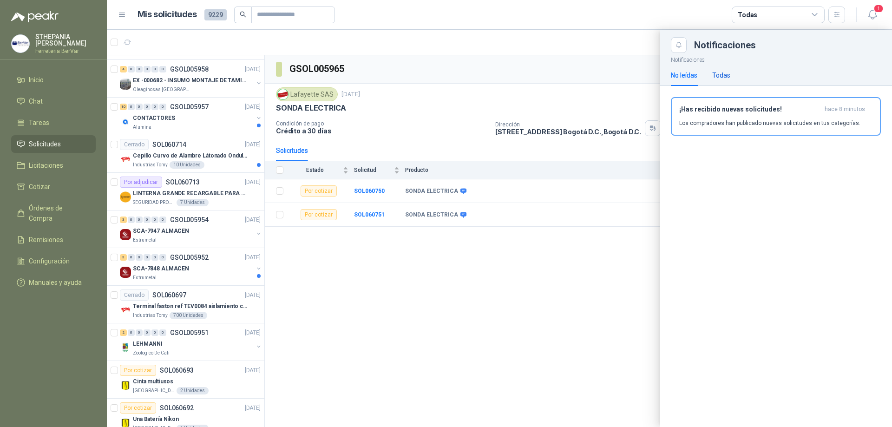
click at [720, 77] on div "Todas" at bounding box center [721, 75] width 18 height 10
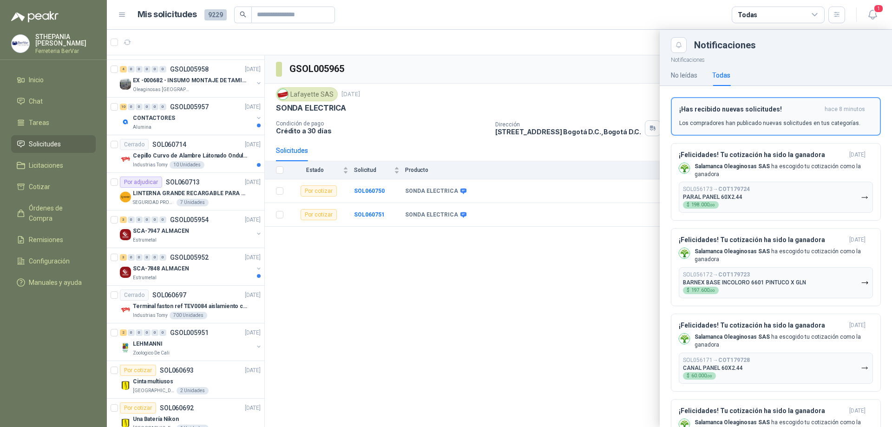
click at [711, 115] on div "¡Has recibido nuevas solicitudes! hace 8 minutos Los compradores han publicado …" at bounding box center [775, 116] width 193 height 22
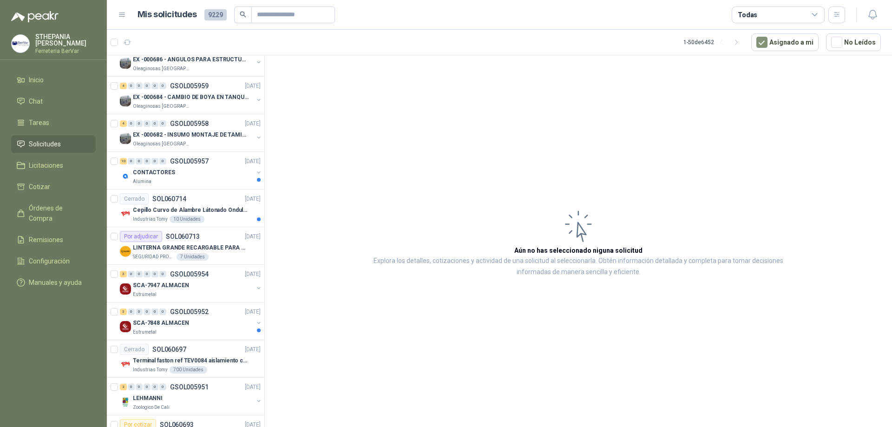
scroll to position [325, 0]
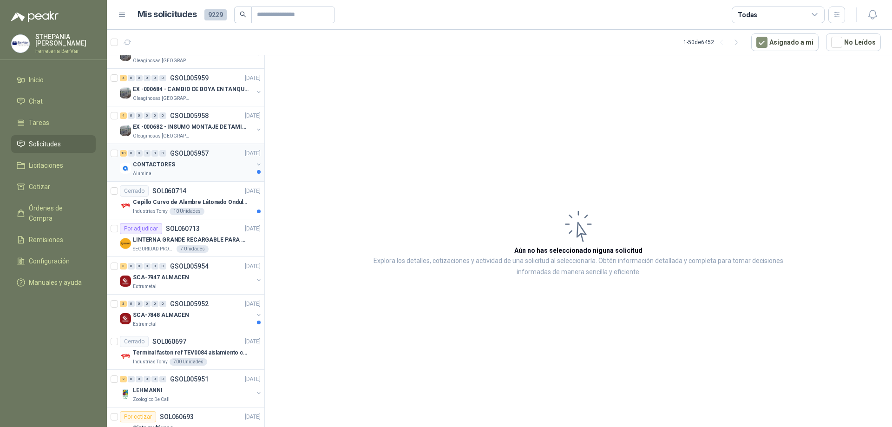
click at [224, 162] on div "CONTACTORES" at bounding box center [193, 164] width 120 height 11
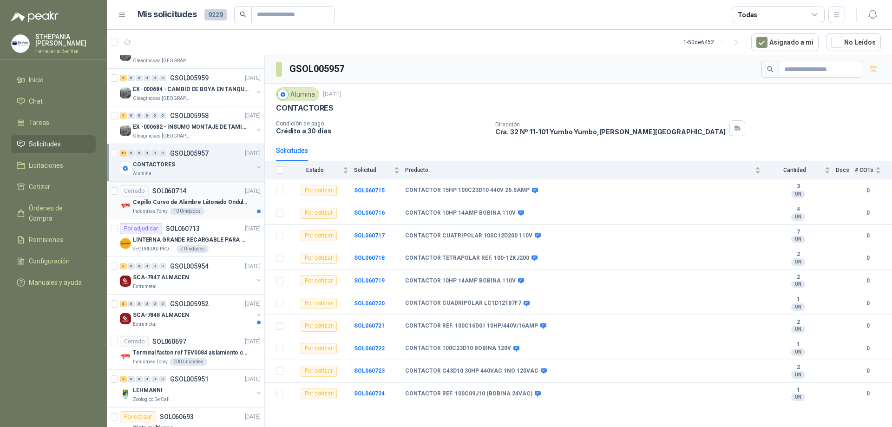
click at [245, 195] on p "[DATE]" at bounding box center [253, 191] width 16 height 9
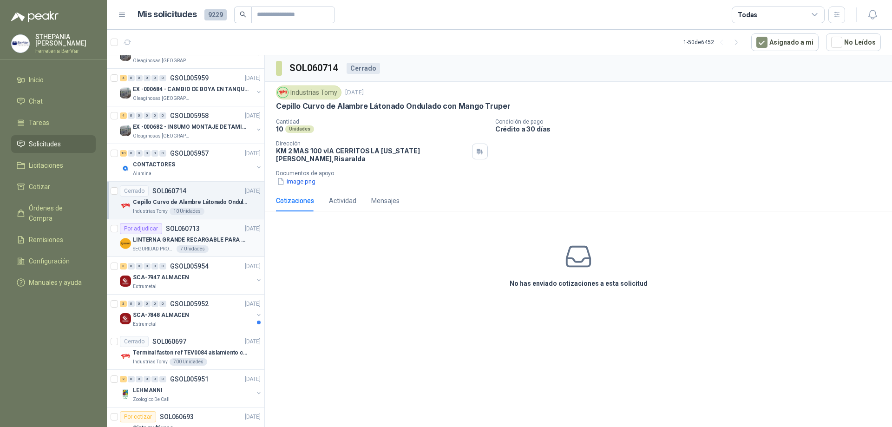
scroll to position [557, 0]
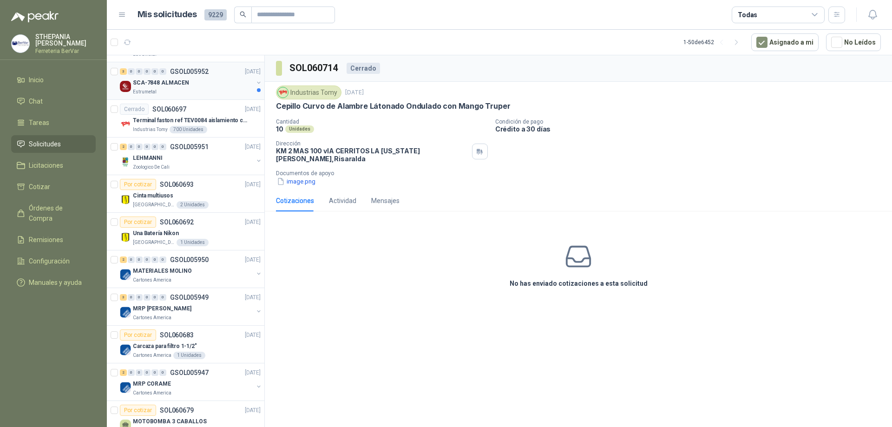
click at [207, 92] on div "Estrumetal" at bounding box center [193, 91] width 120 height 7
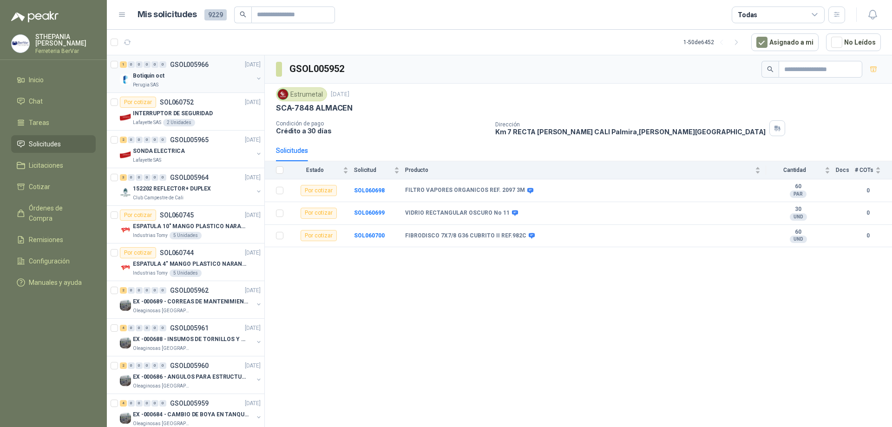
click at [219, 77] on div "Botiquin oct" at bounding box center [193, 75] width 120 height 11
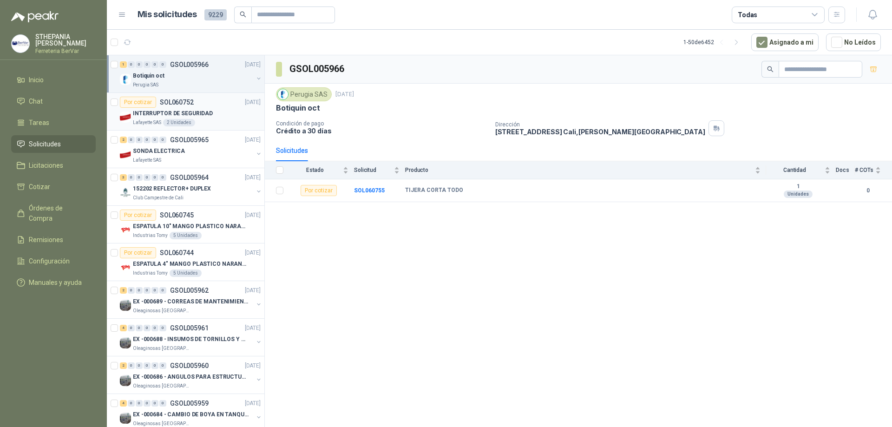
click at [239, 110] on div "INTERRUPTOR DE SEGURIDAD" at bounding box center [197, 113] width 128 height 11
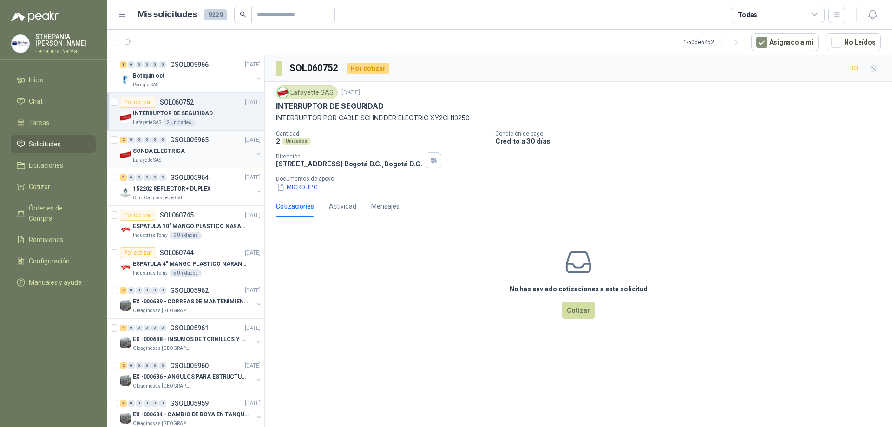
click at [255, 150] on button "button" at bounding box center [258, 153] width 7 height 7
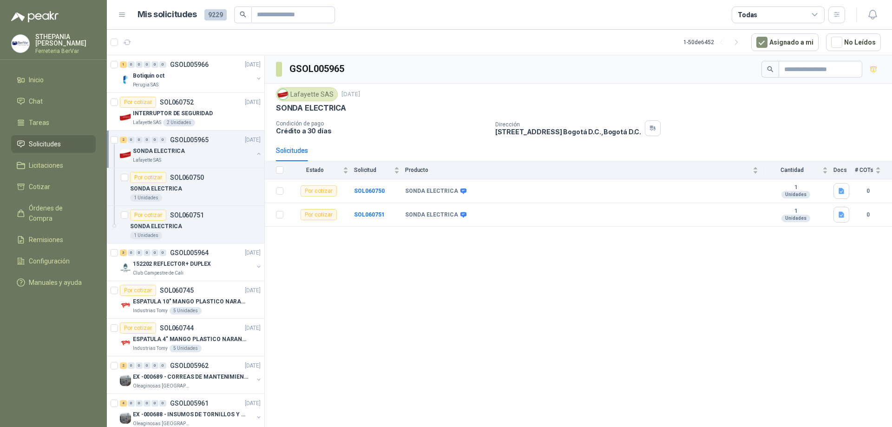
click at [578, 275] on div "GSOL005965 Lafayette SAS 14 oct, 2025 SONDA ELECTRICA Condición de pago Crédito…" at bounding box center [578, 242] width 627 height 375
